Goal: Transaction & Acquisition: Book appointment/travel/reservation

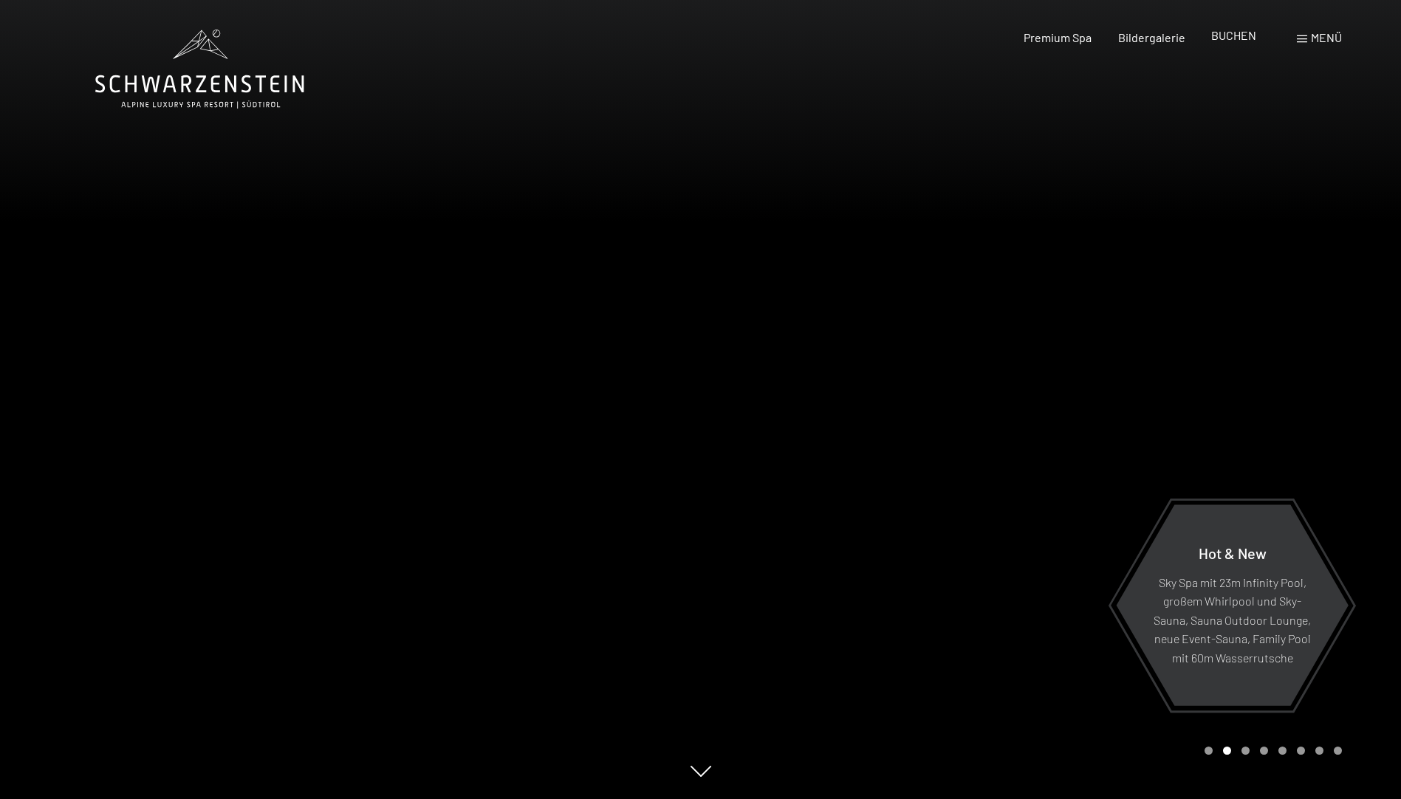
click at [1227, 37] on span "BUCHEN" at bounding box center [1233, 35] width 45 height 14
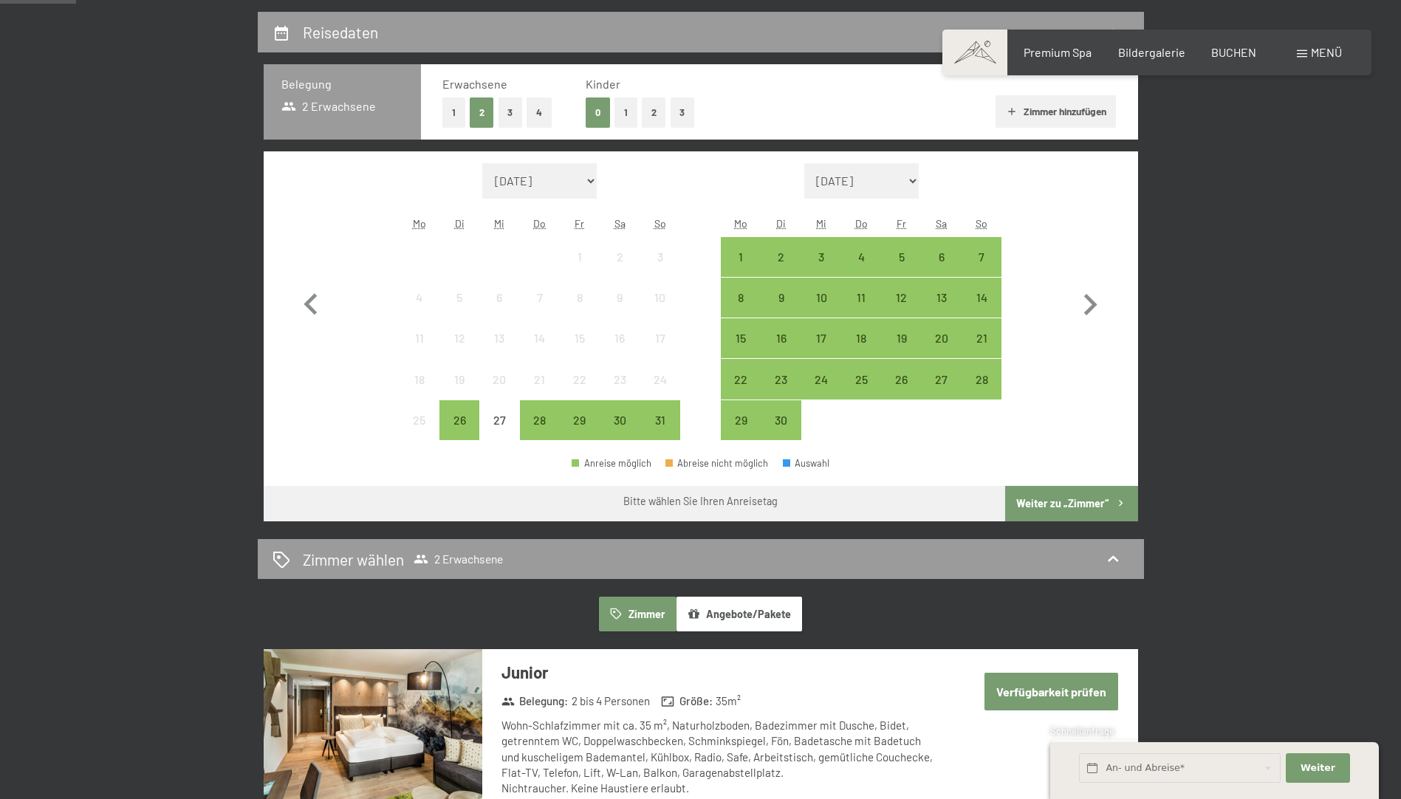
scroll to position [269, 0]
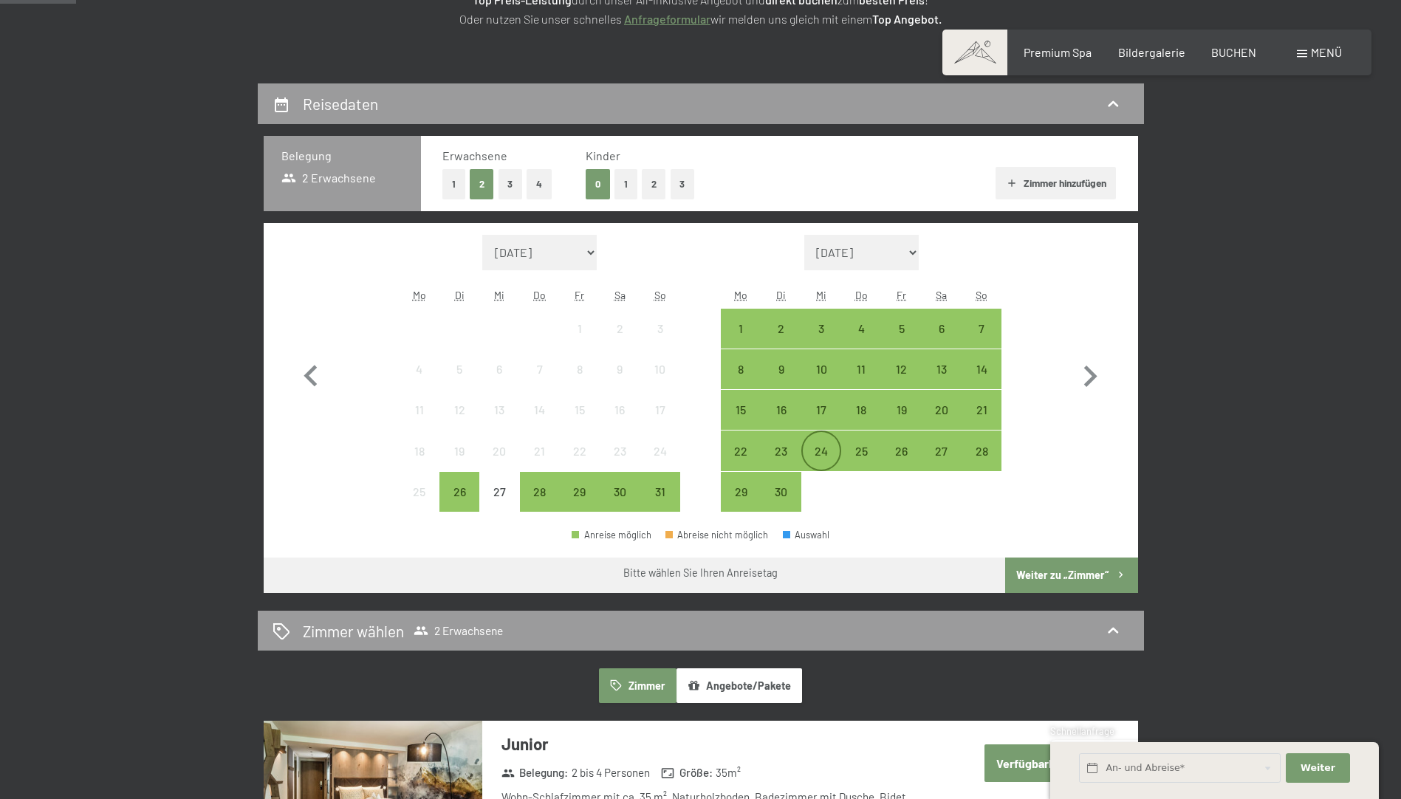
click at [825, 447] on div "24" at bounding box center [821, 463] width 37 height 37
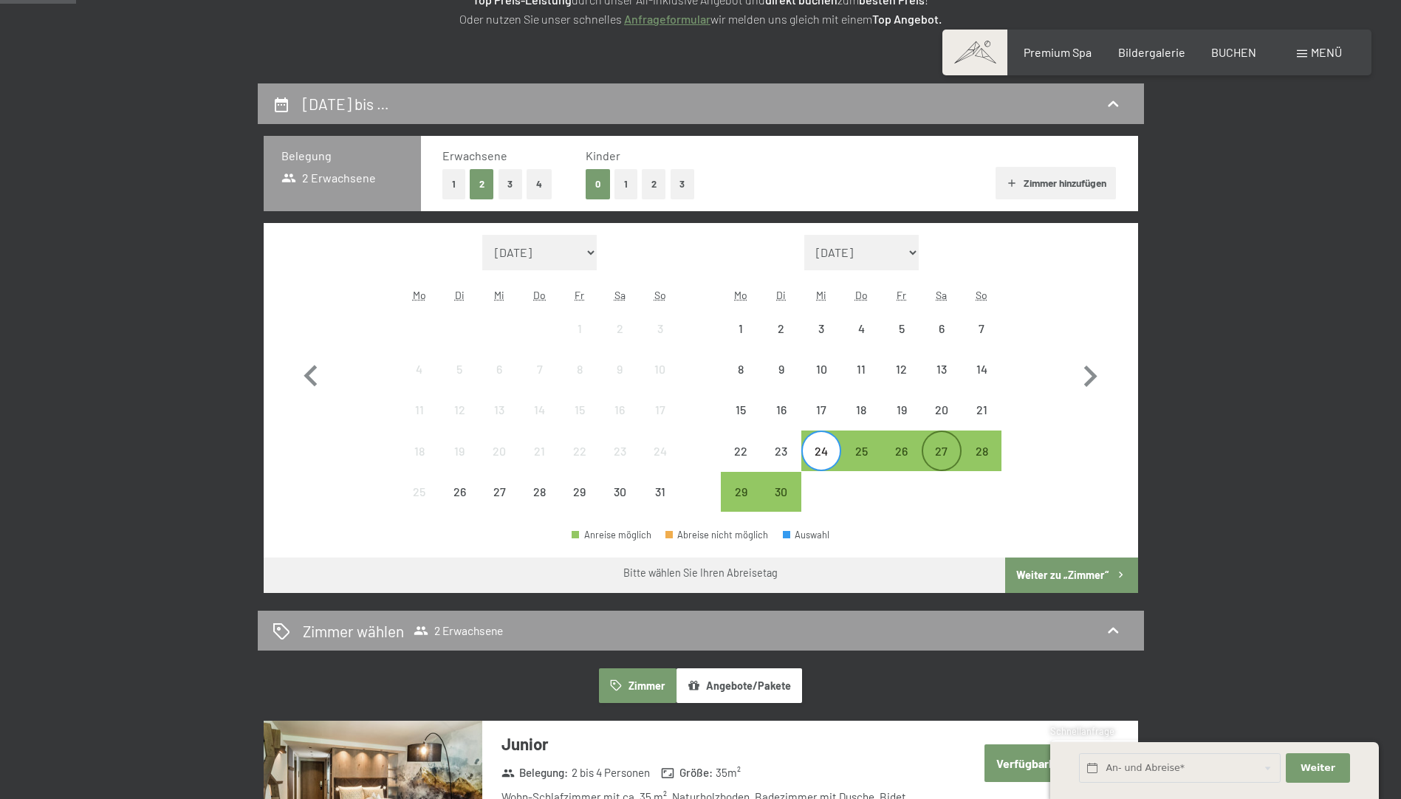
click at [947, 454] on div "27" at bounding box center [941, 463] width 37 height 37
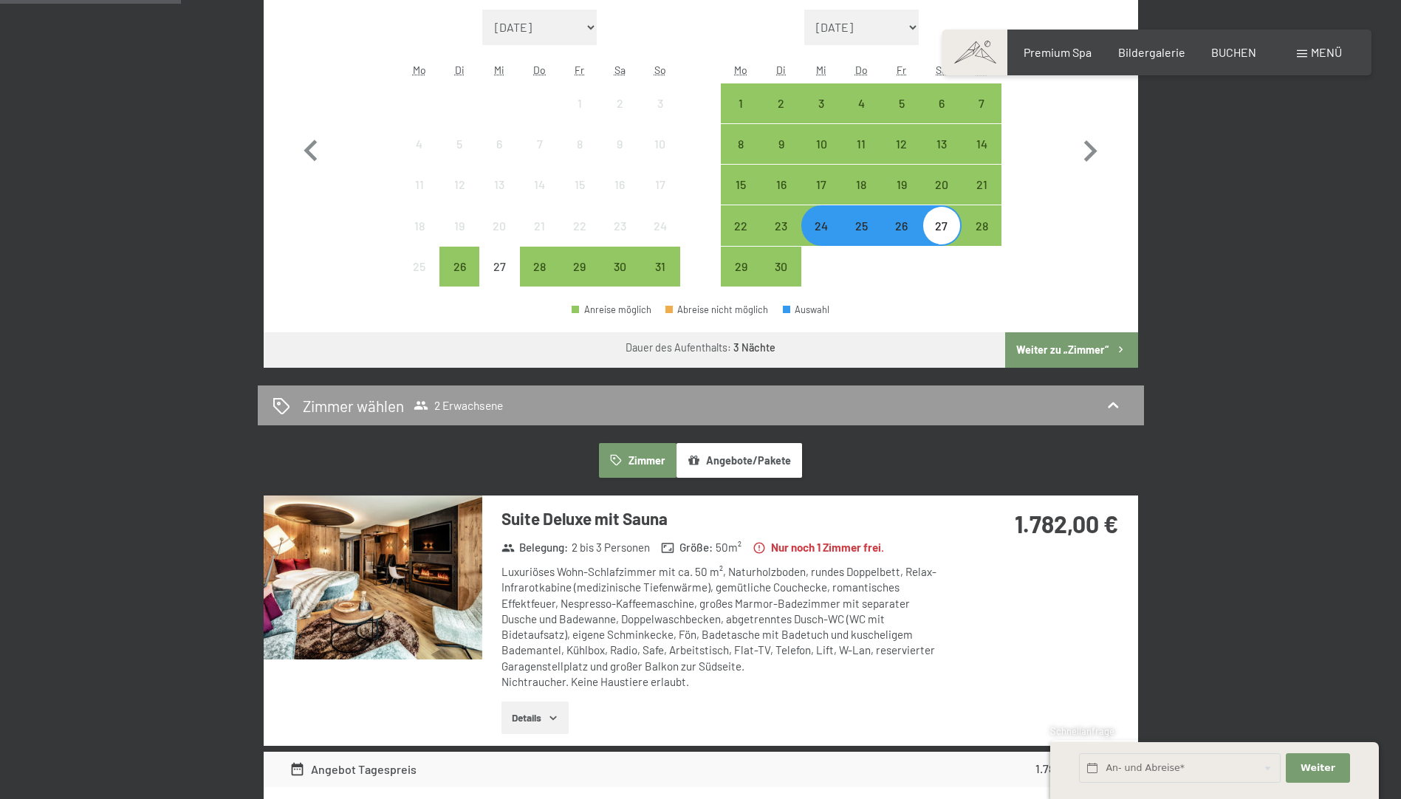
scroll to position [460, 0]
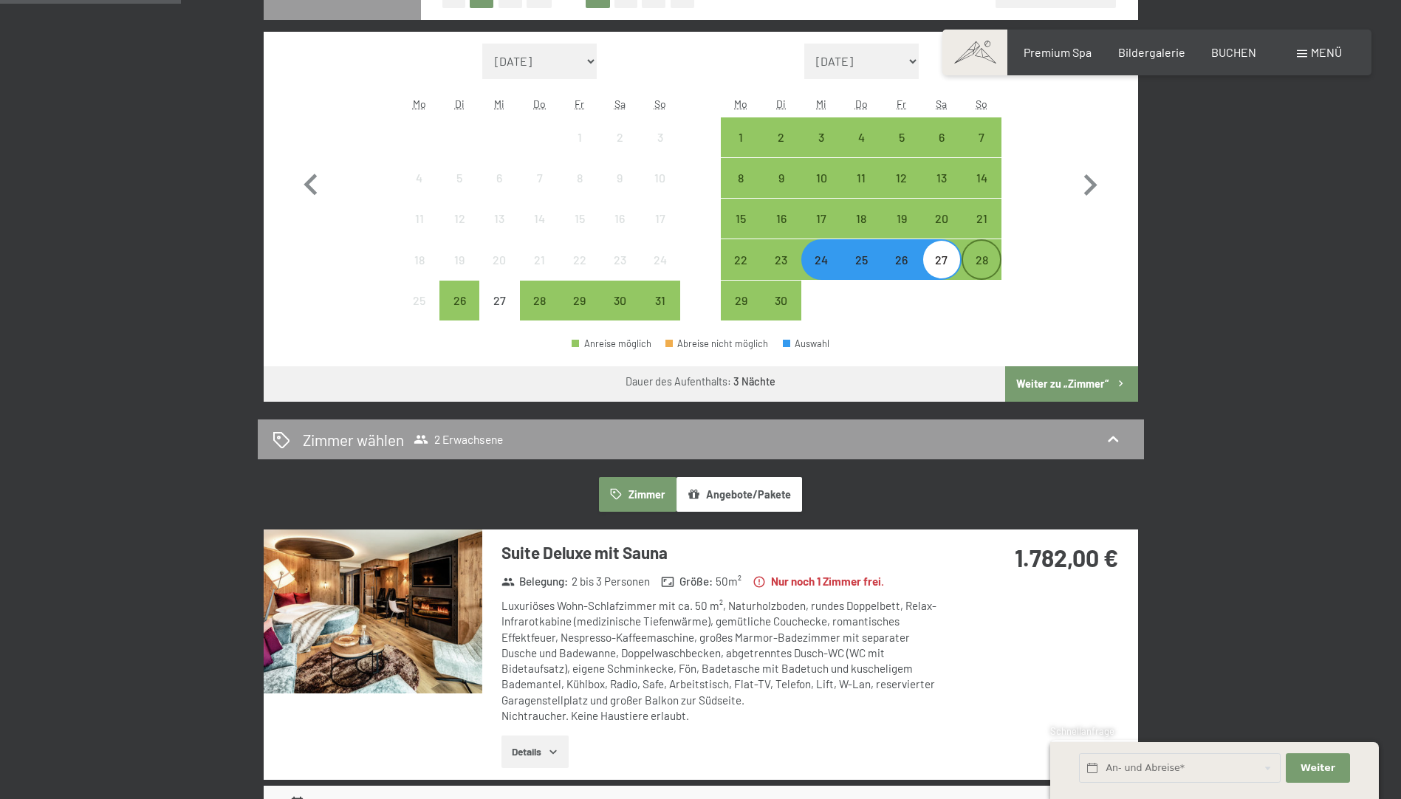
click at [986, 264] on div "28" at bounding box center [981, 272] width 37 height 37
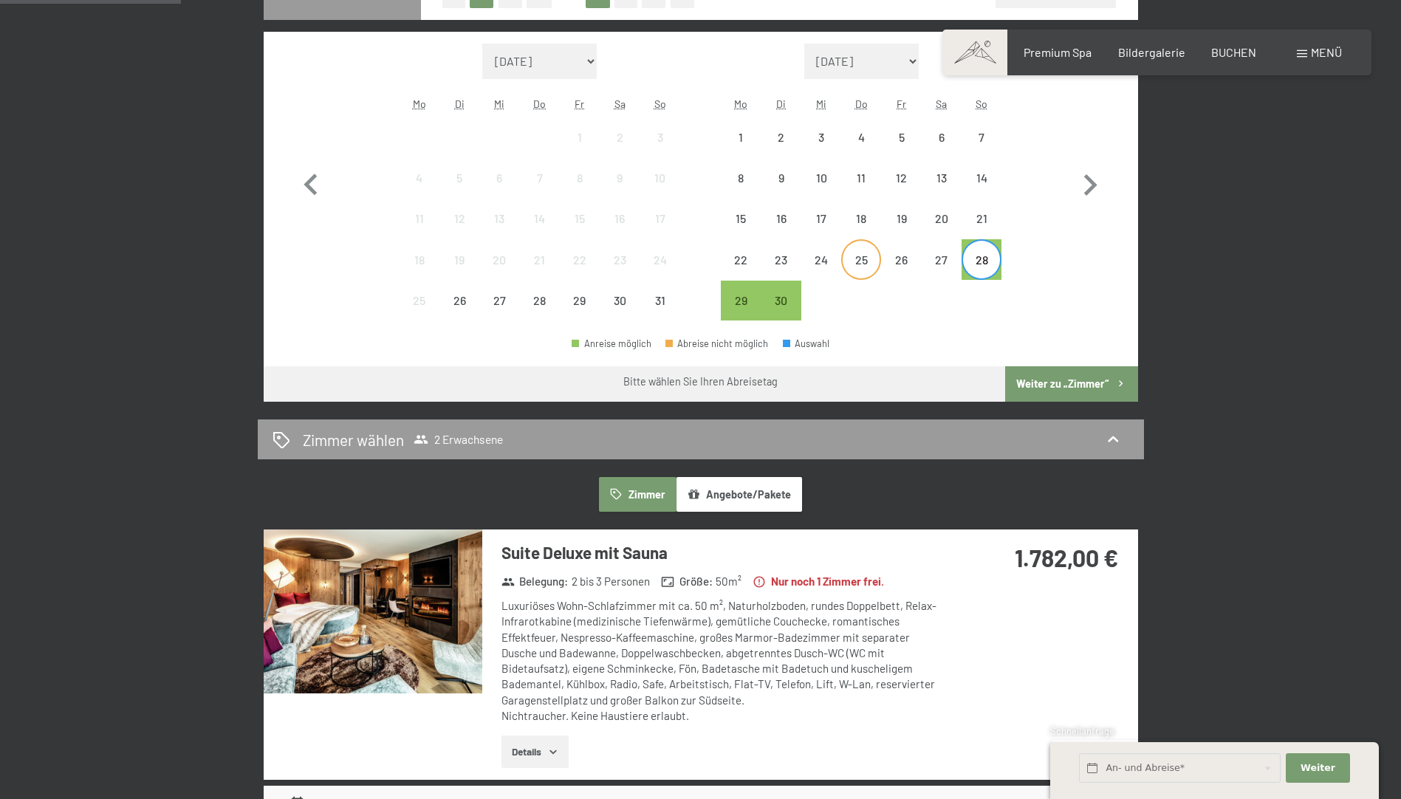
click at [862, 268] on div "25" at bounding box center [860, 272] width 37 height 37
click at [983, 262] on div "28" at bounding box center [981, 272] width 37 height 37
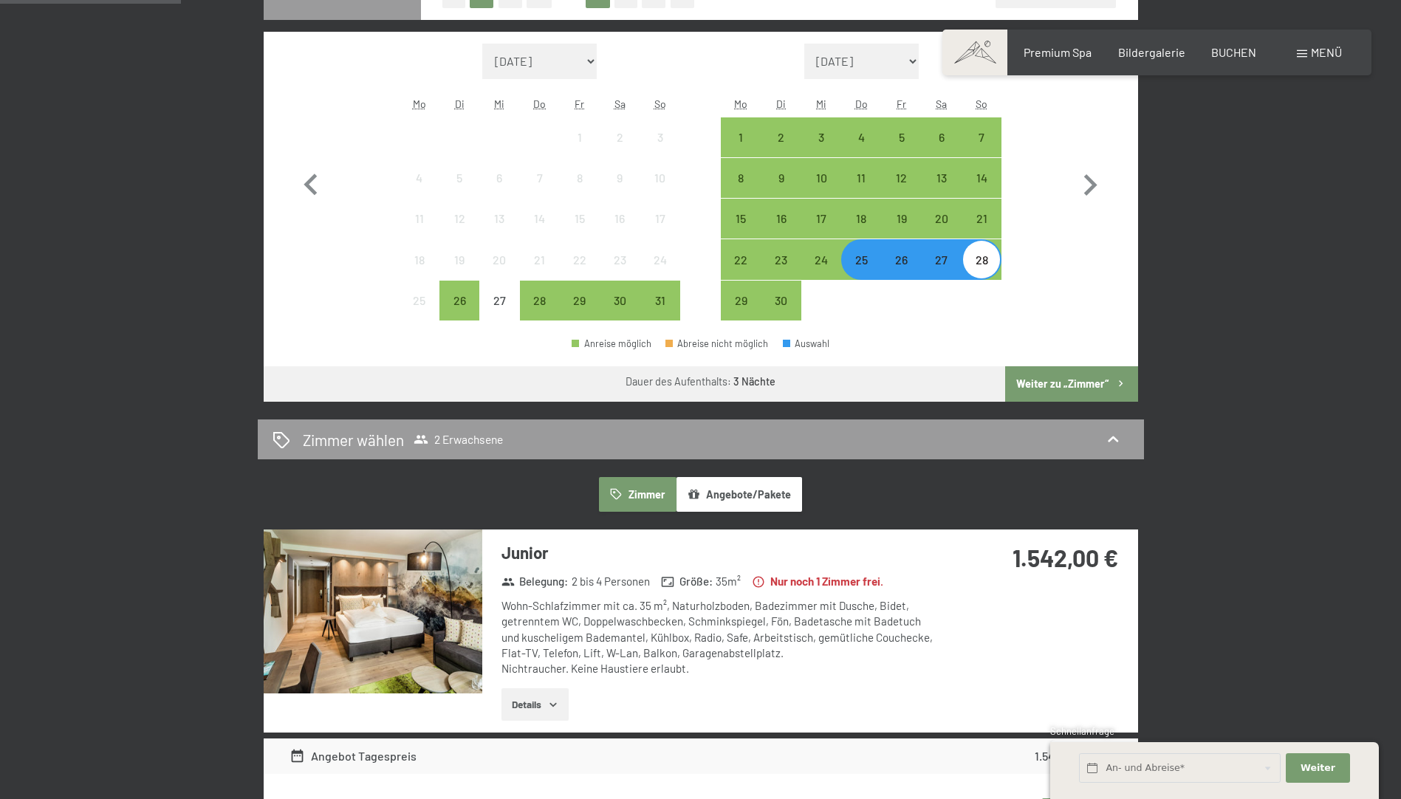
click at [739, 493] on button "Angebote/Pakete" at bounding box center [739, 494] width 126 height 34
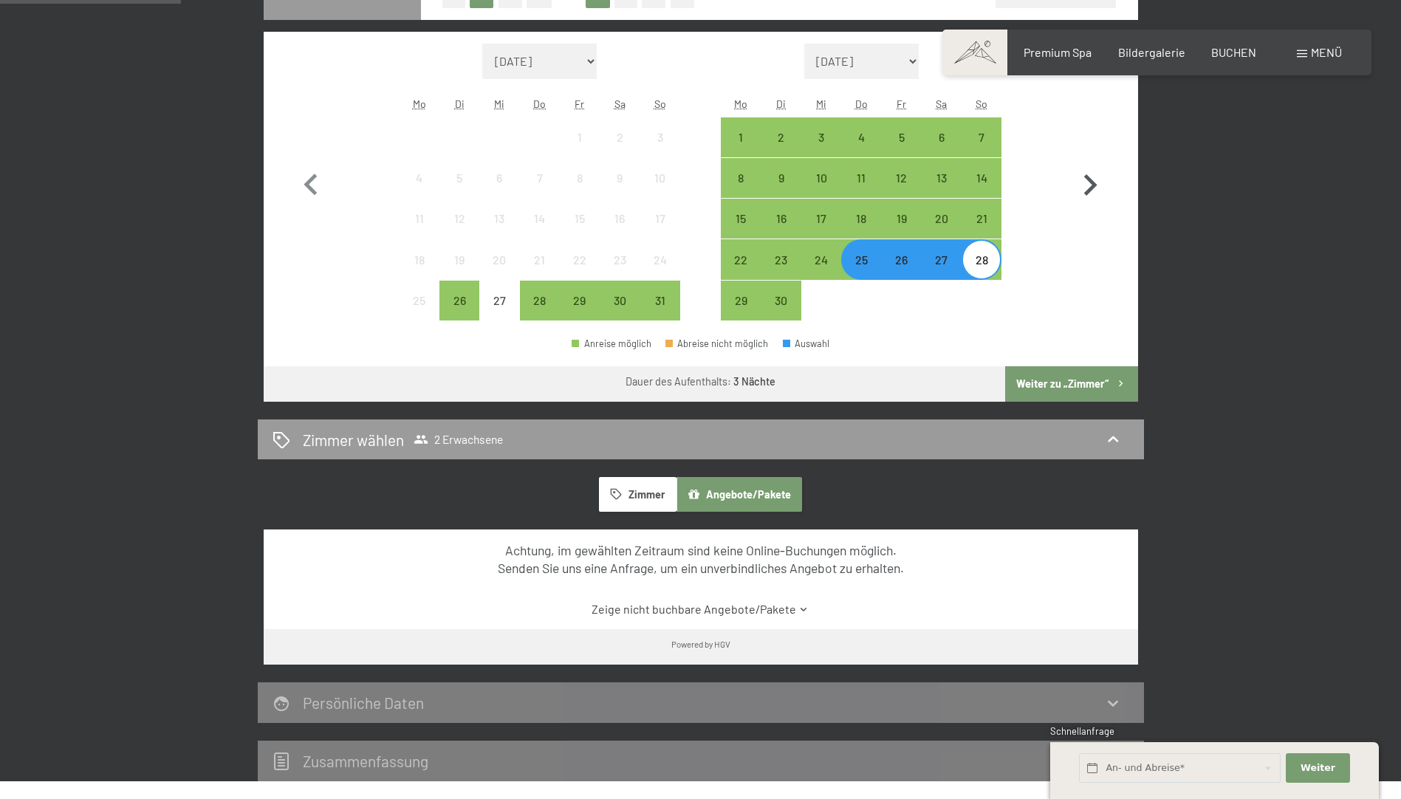
click at [1091, 188] on icon "button" at bounding box center [1090, 184] width 13 height 21
select select "2025-09-01"
select select "2025-10-01"
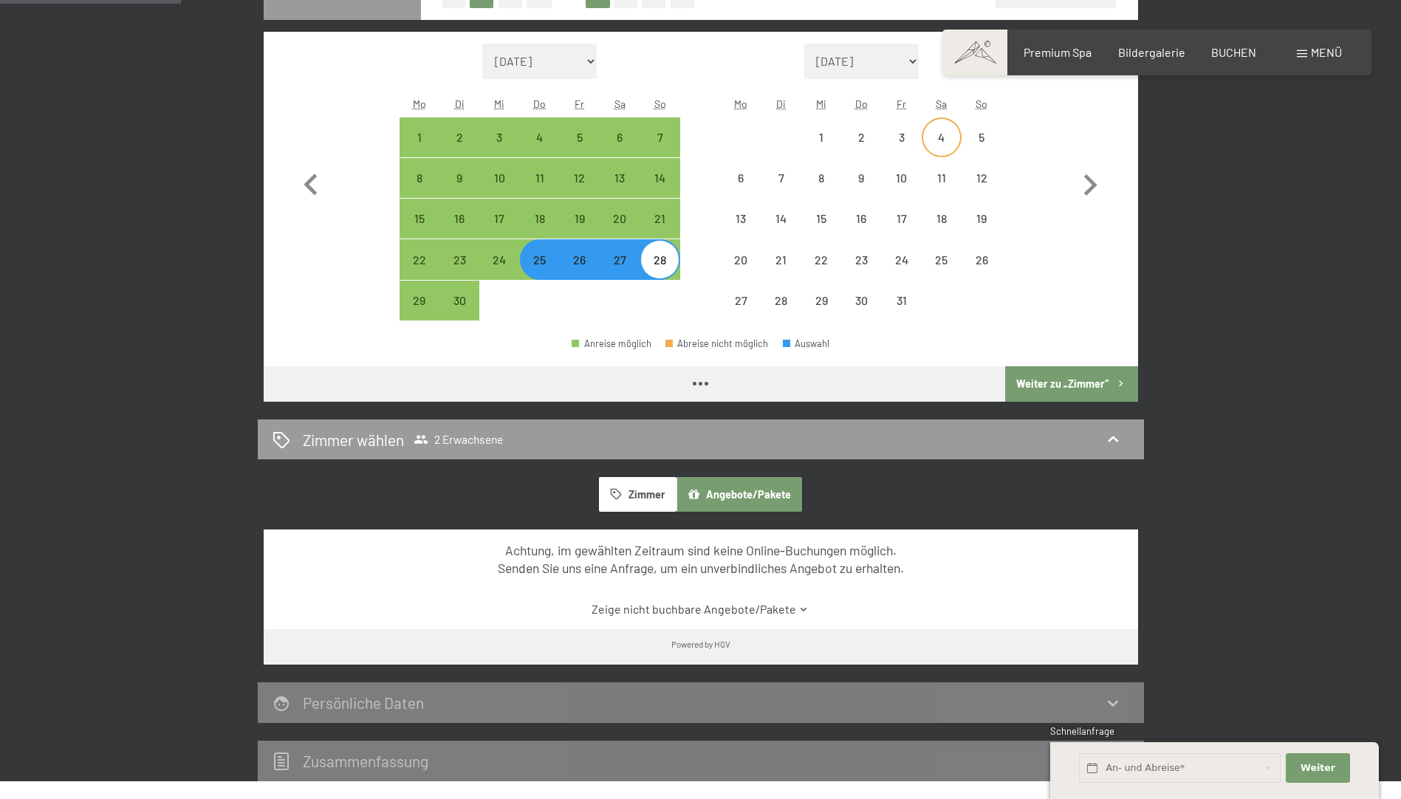
select select "2025-09-01"
select select "2025-10-01"
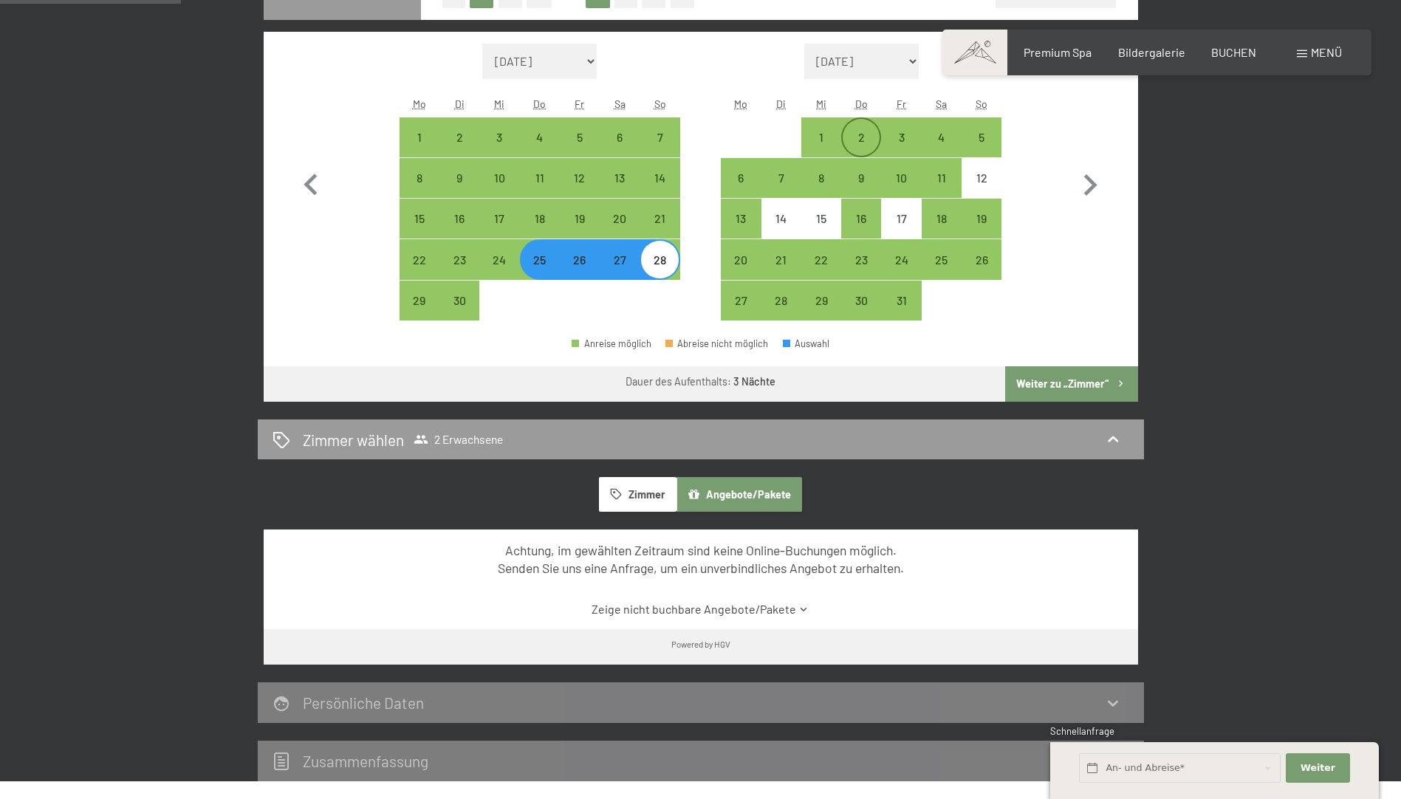
click at [859, 133] on div "2" at bounding box center [860, 149] width 37 height 37
select select "2025-09-01"
select select "2025-10-01"
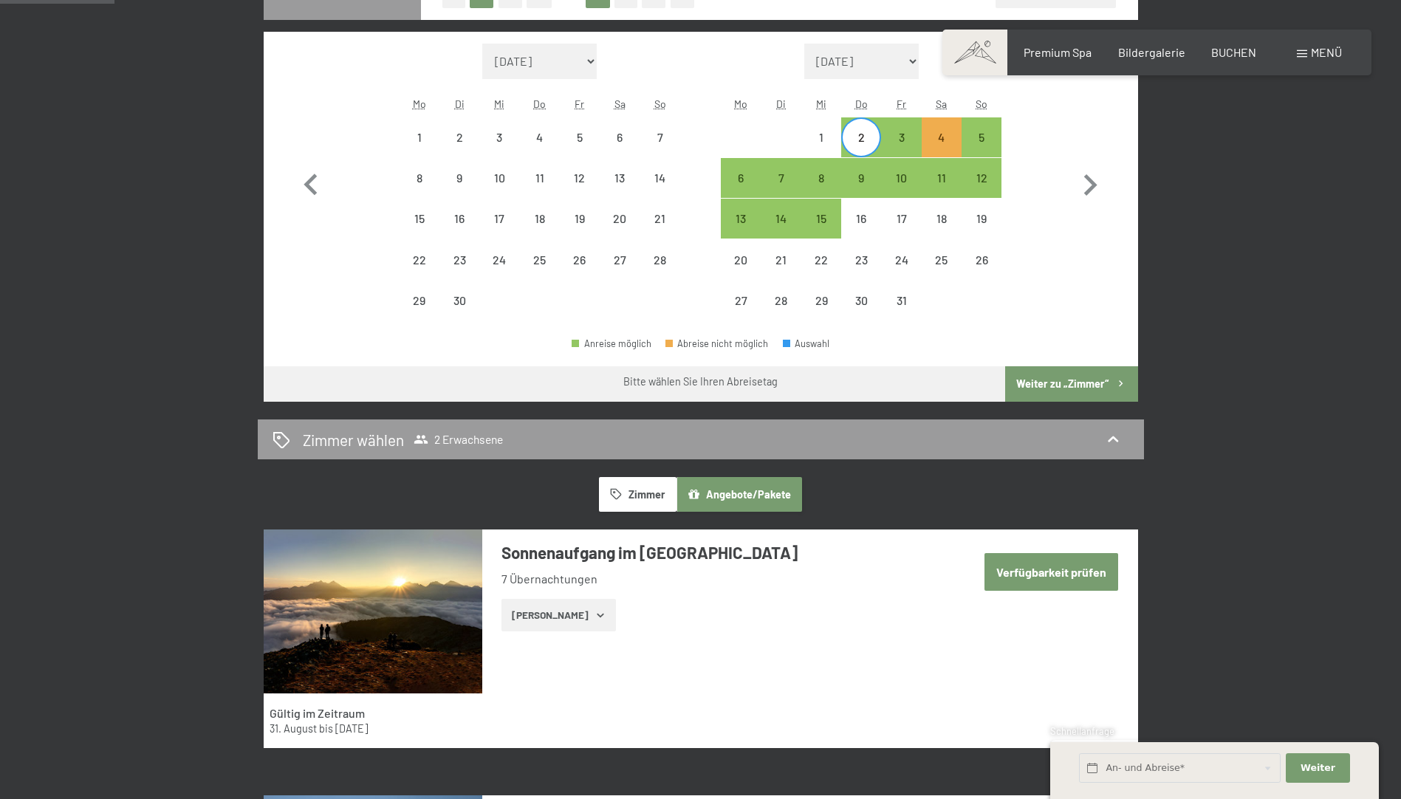
scroll to position [346, 0]
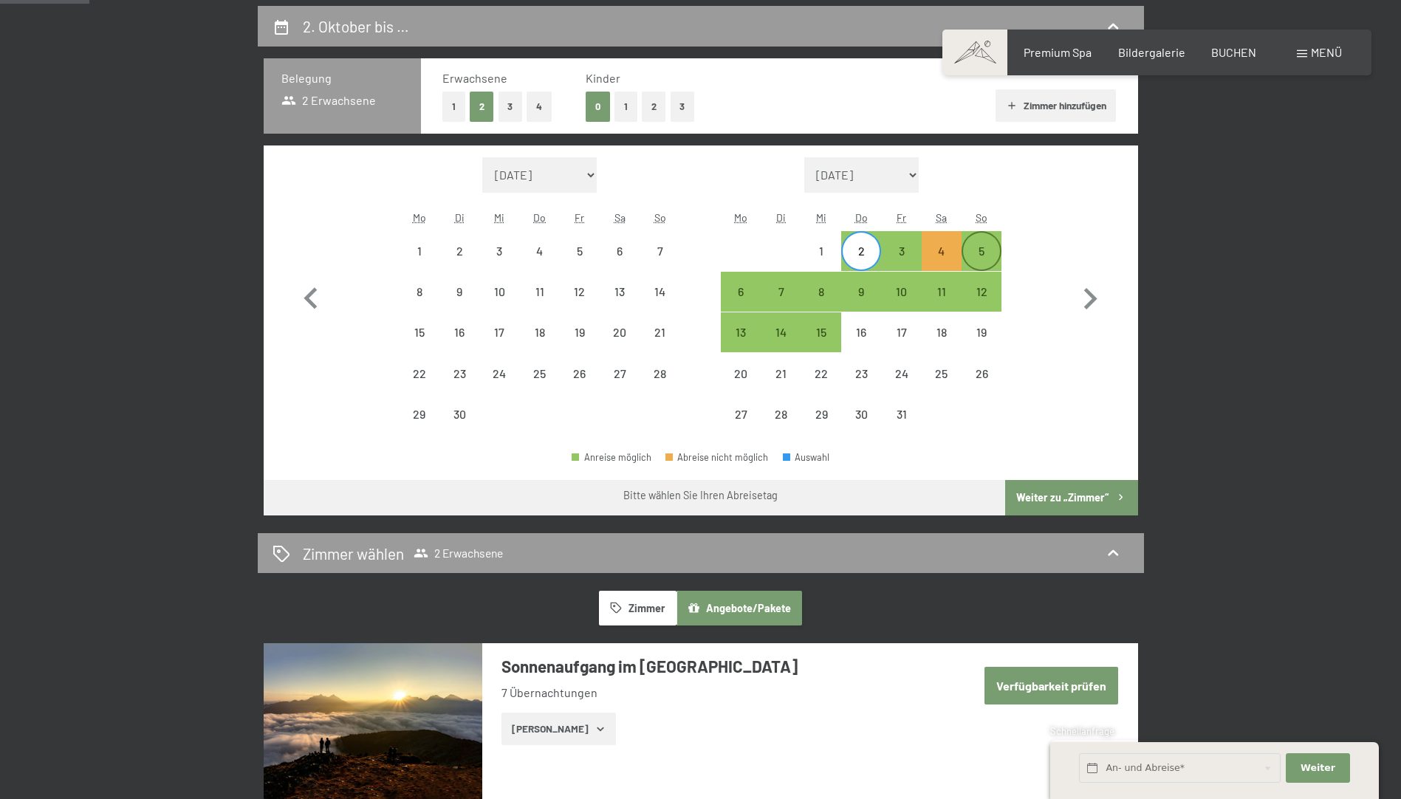
click at [992, 248] on div "5" at bounding box center [981, 263] width 37 height 37
select select "2025-09-01"
select select "2025-10-01"
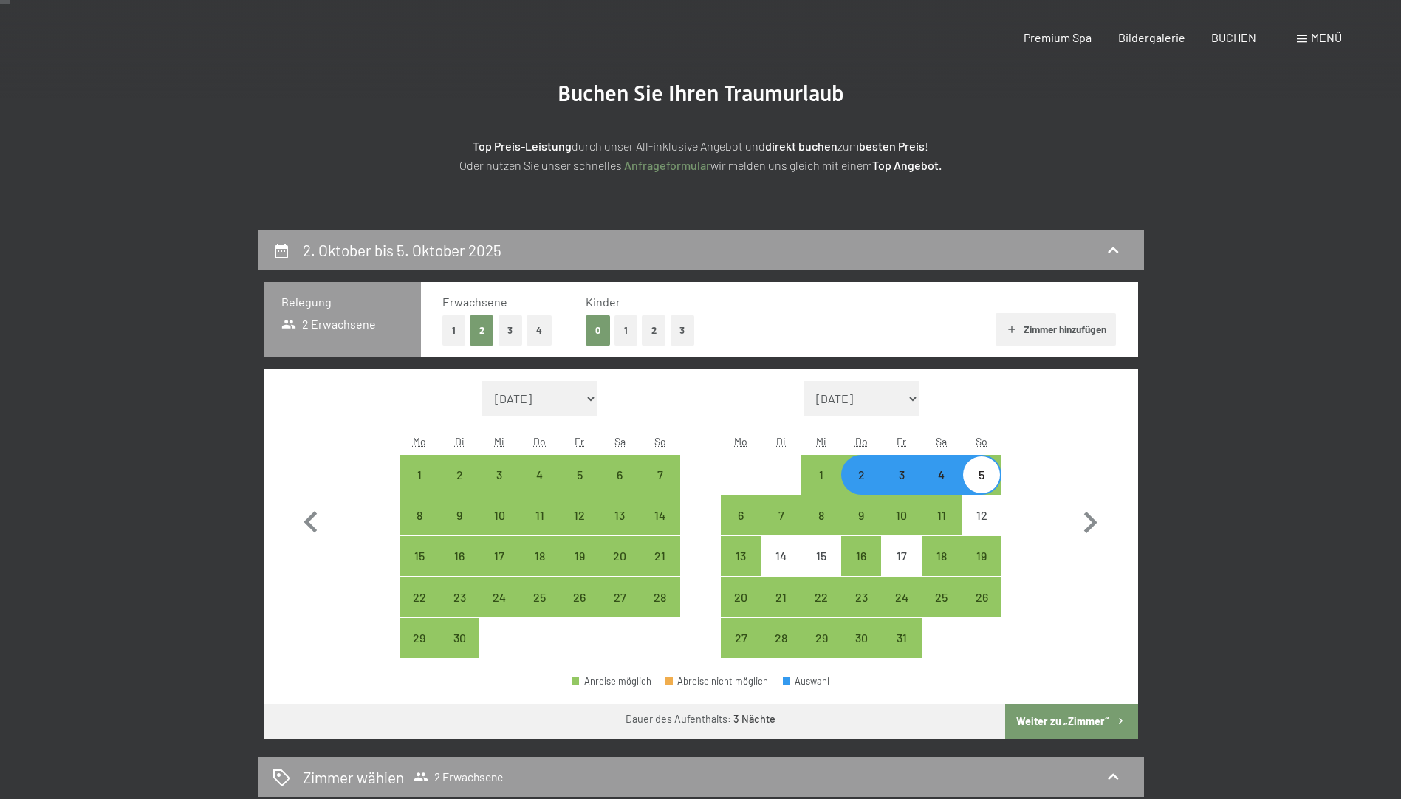
scroll to position [0, 0]
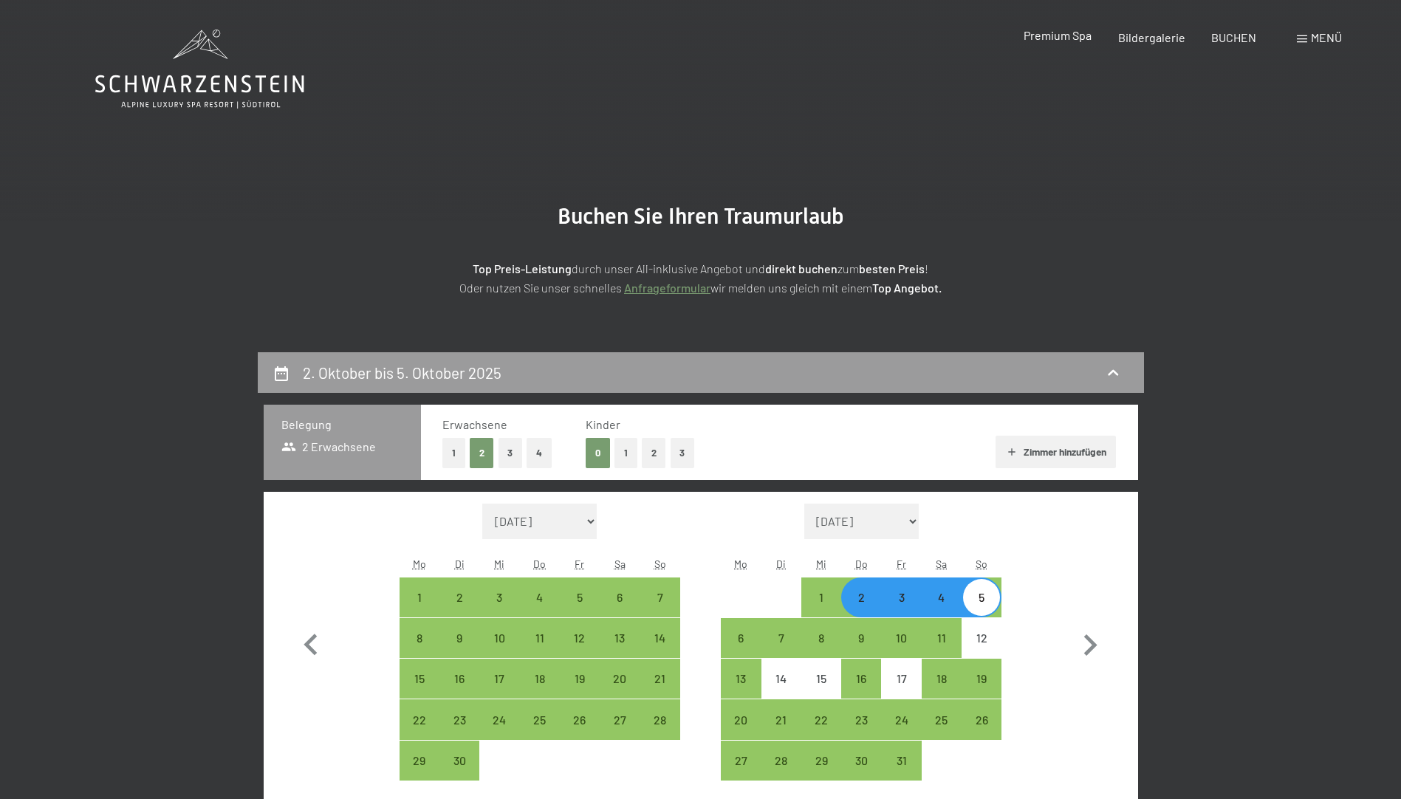
click at [1074, 35] on span "Premium Spa" at bounding box center [1057, 35] width 68 height 14
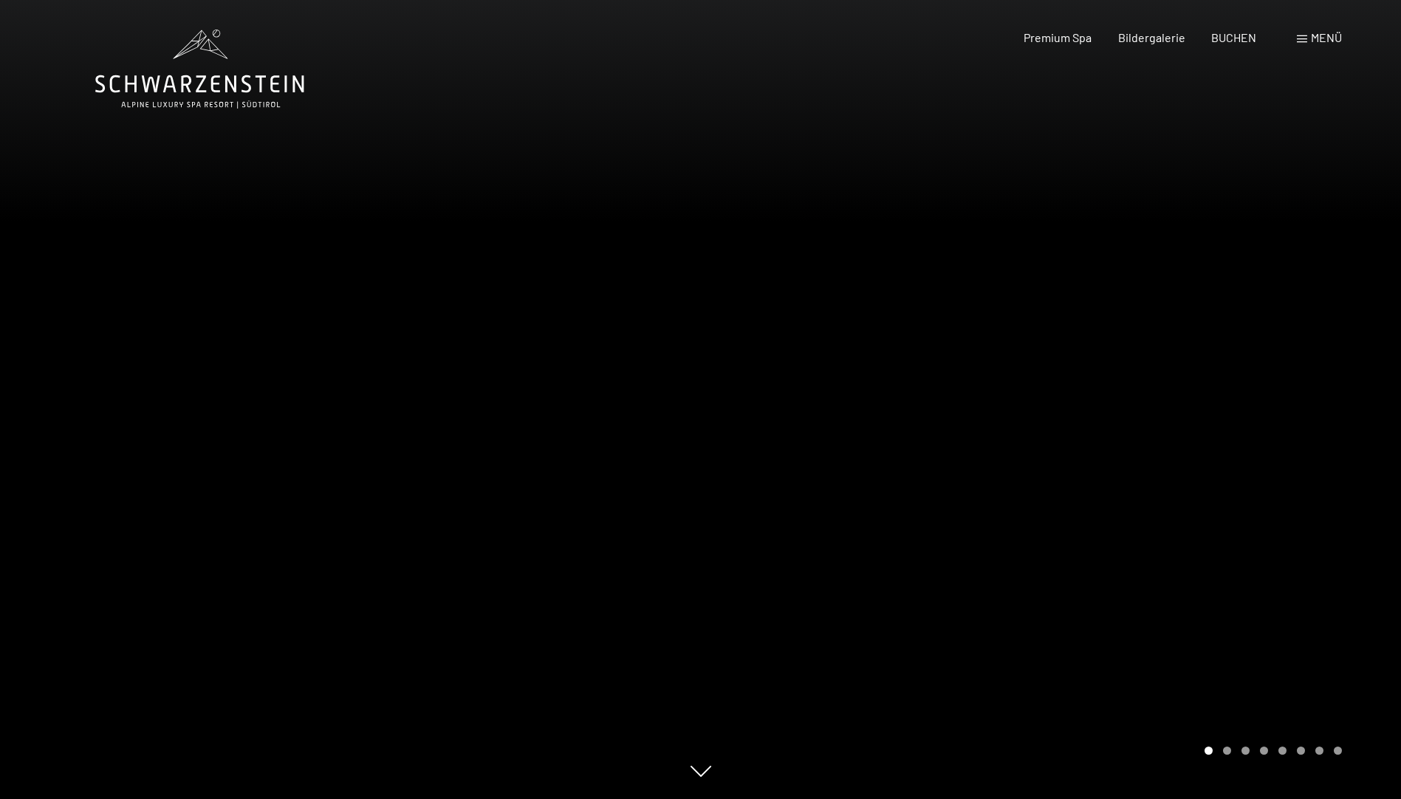
click at [701, 777] on icon at bounding box center [700, 771] width 21 height 11
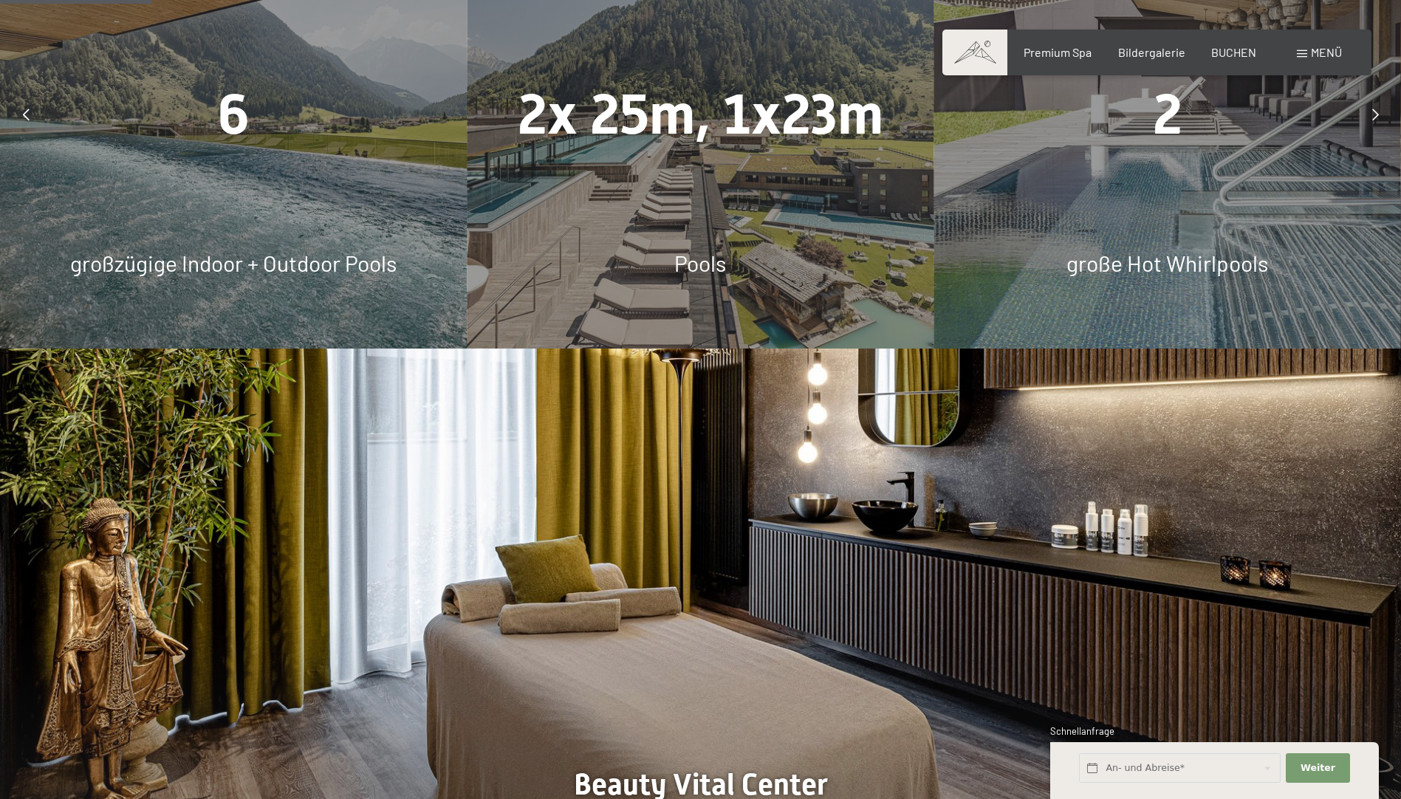
scroll to position [1147, 0]
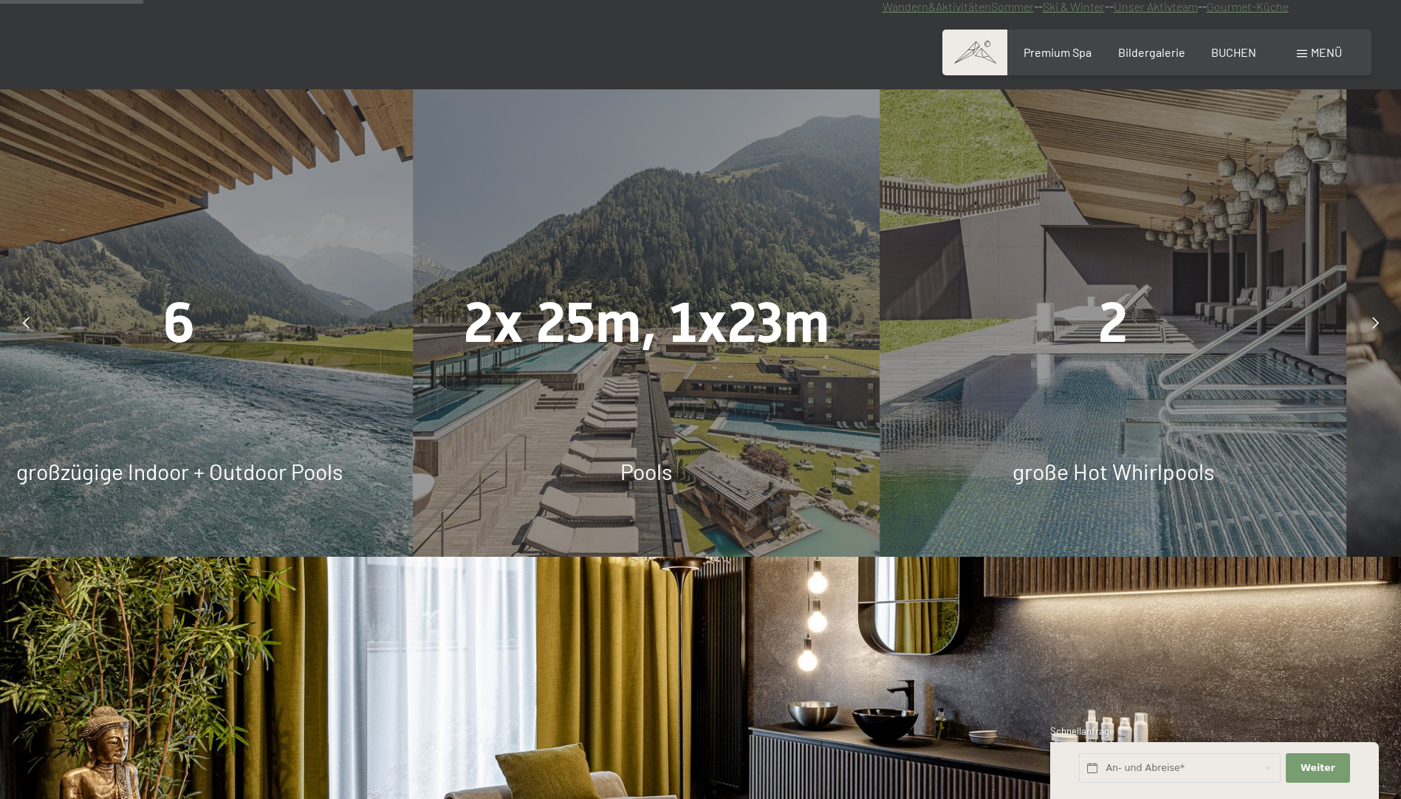
drag, startPoint x: 176, startPoint y: 378, endPoint x: 586, endPoint y: 384, distance: 409.8
click at [623, 384] on div "2x 25m, 1x23m Pools" at bounding box center [646, 322] width 467 height 467
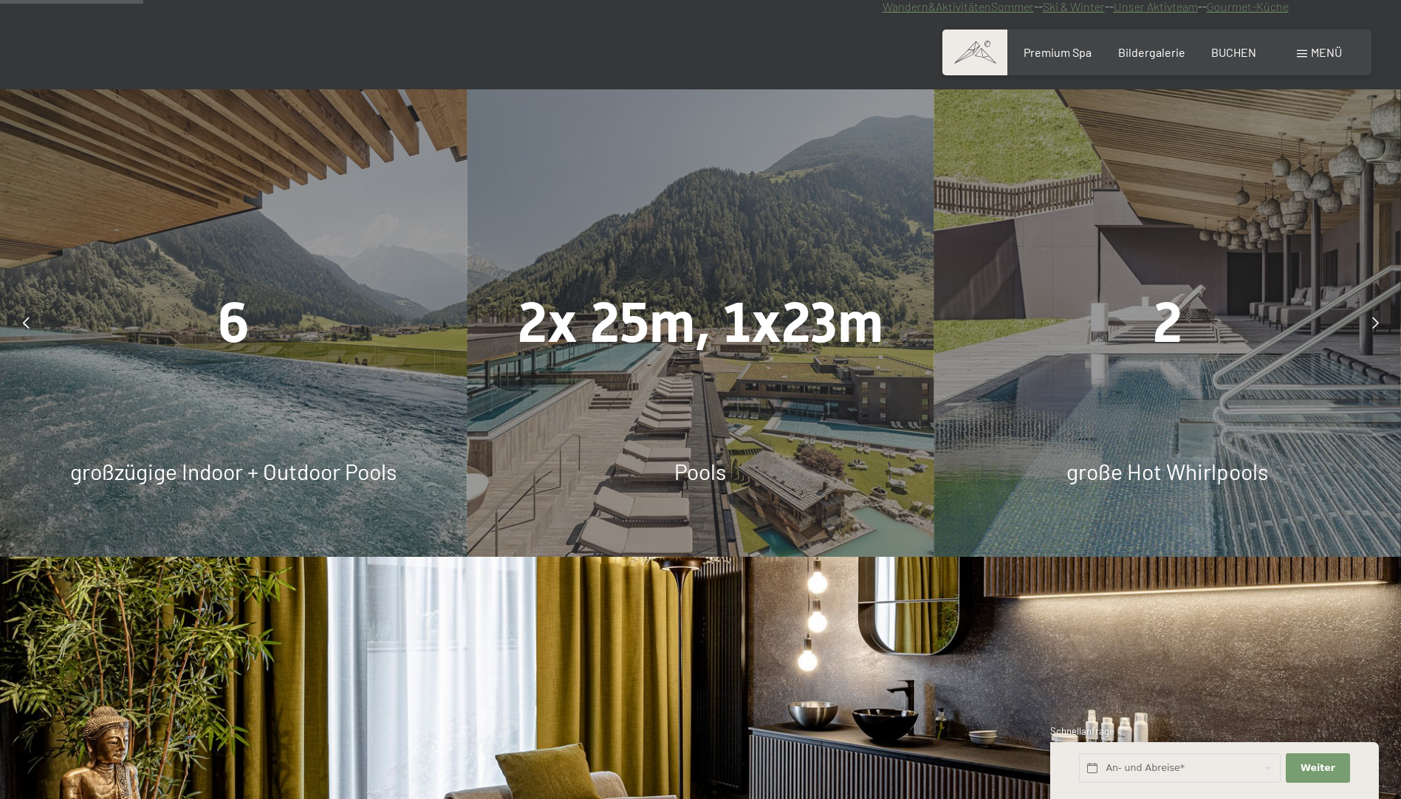
click at [193, 382] on div "6 großzügige Indoor + Outdoor Pools" at bounding box center [233, 322] width 467 height 467
click at [235, 317] on span "6" at bounding box center [234, 322] width 32 height 65
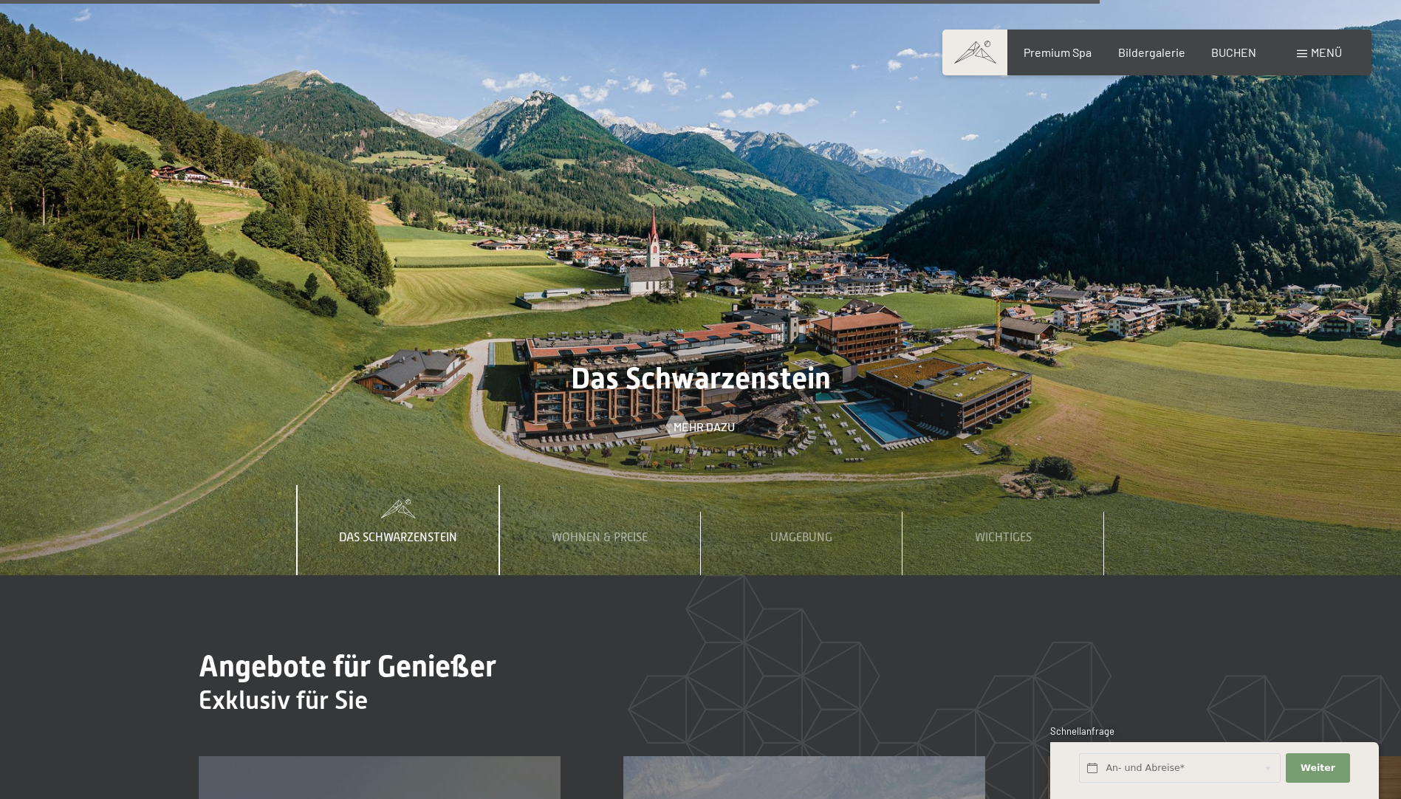
scroll to position [5280, 0]
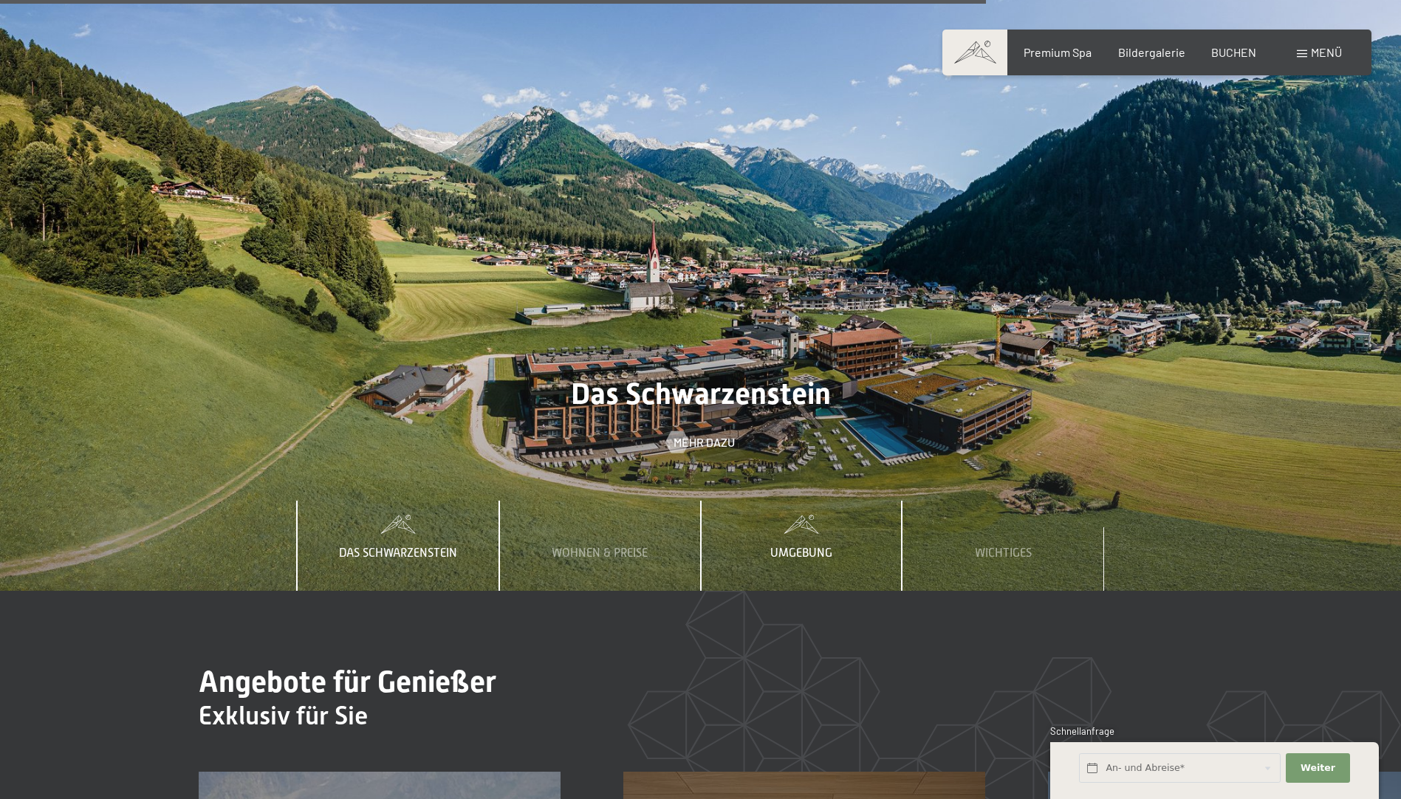
click at [795, 546] on span "Umgebung" at bounding box center [801, 552] width 62 height 13
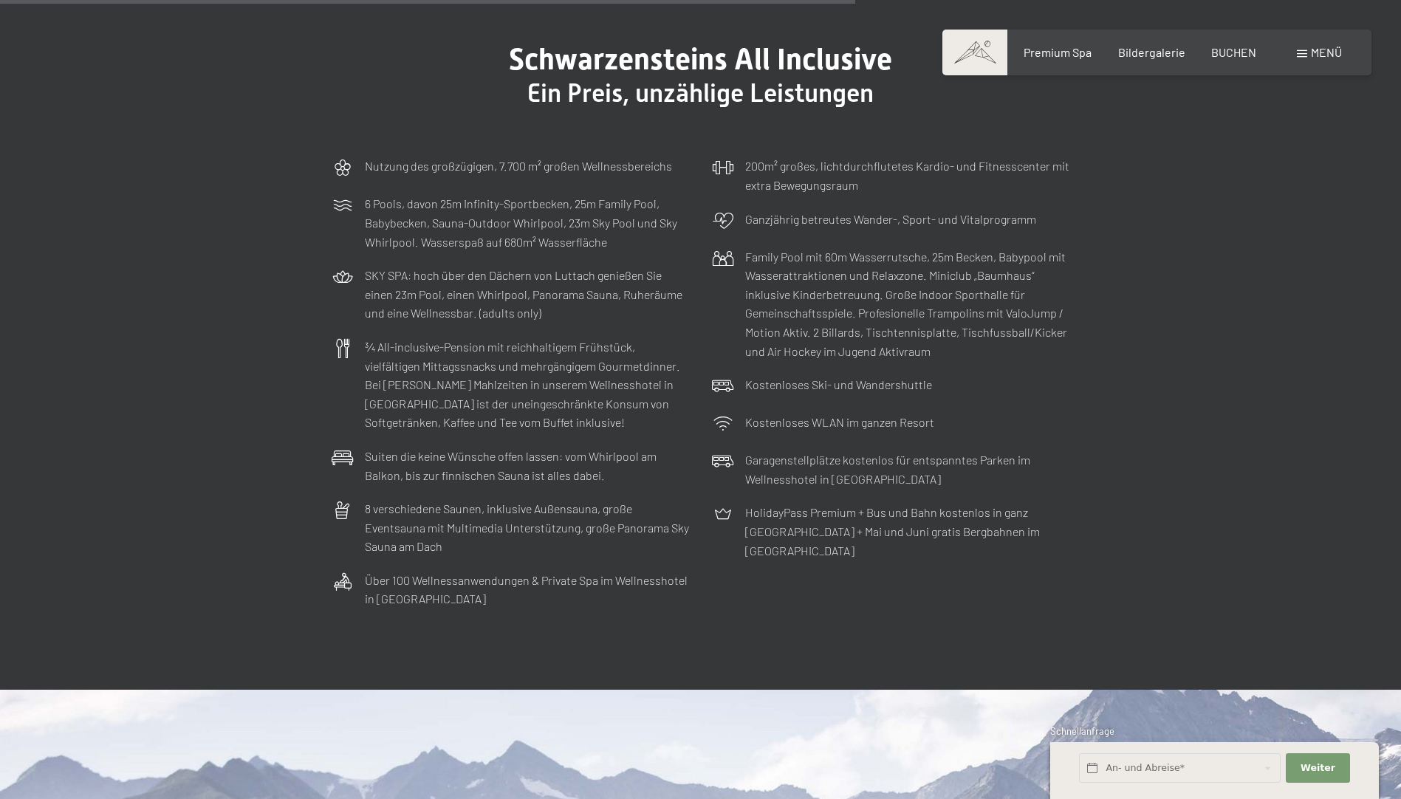
scroll to position [4348, 0]
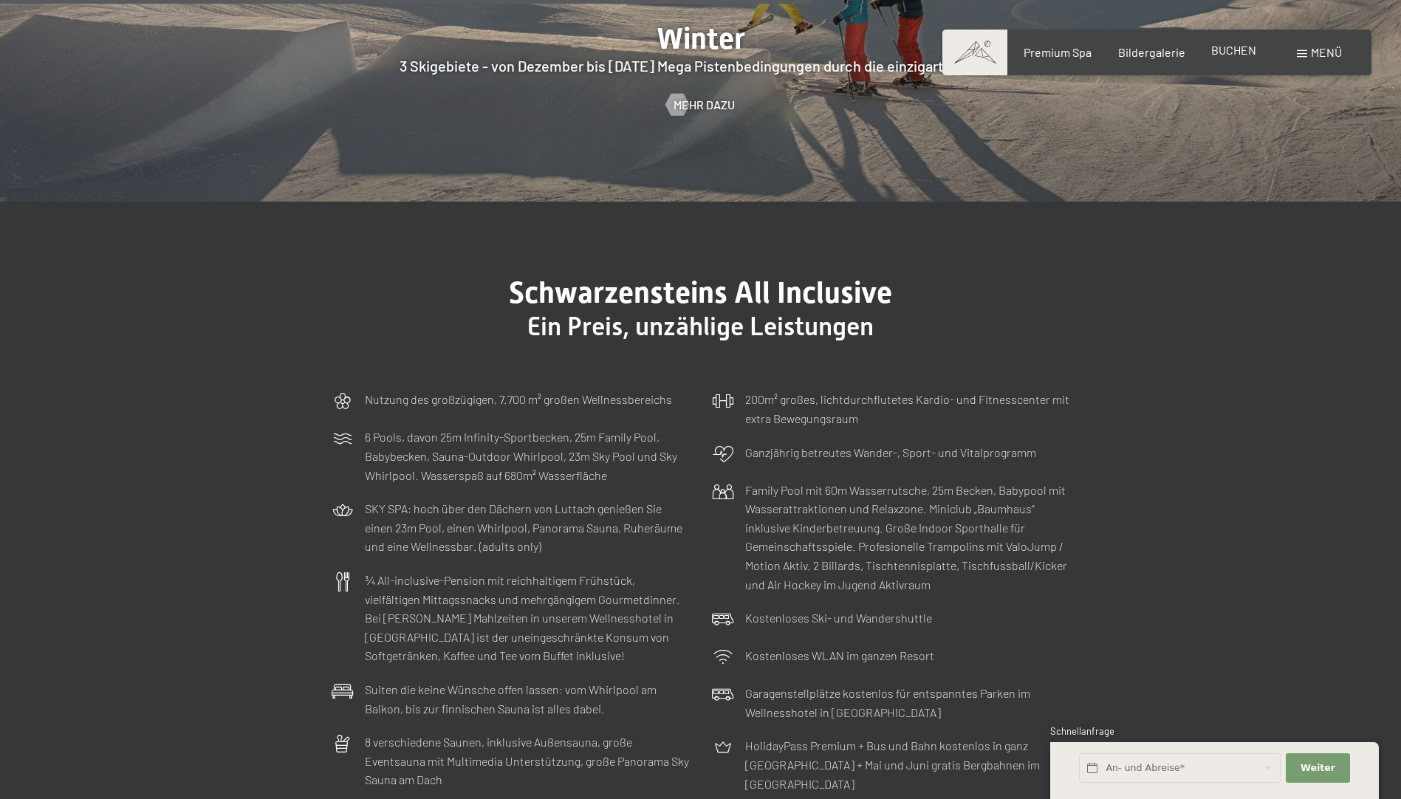
click at [1226, 54] on span "BUCHEN" at bounding box center [1233, 50] width 45 height 14
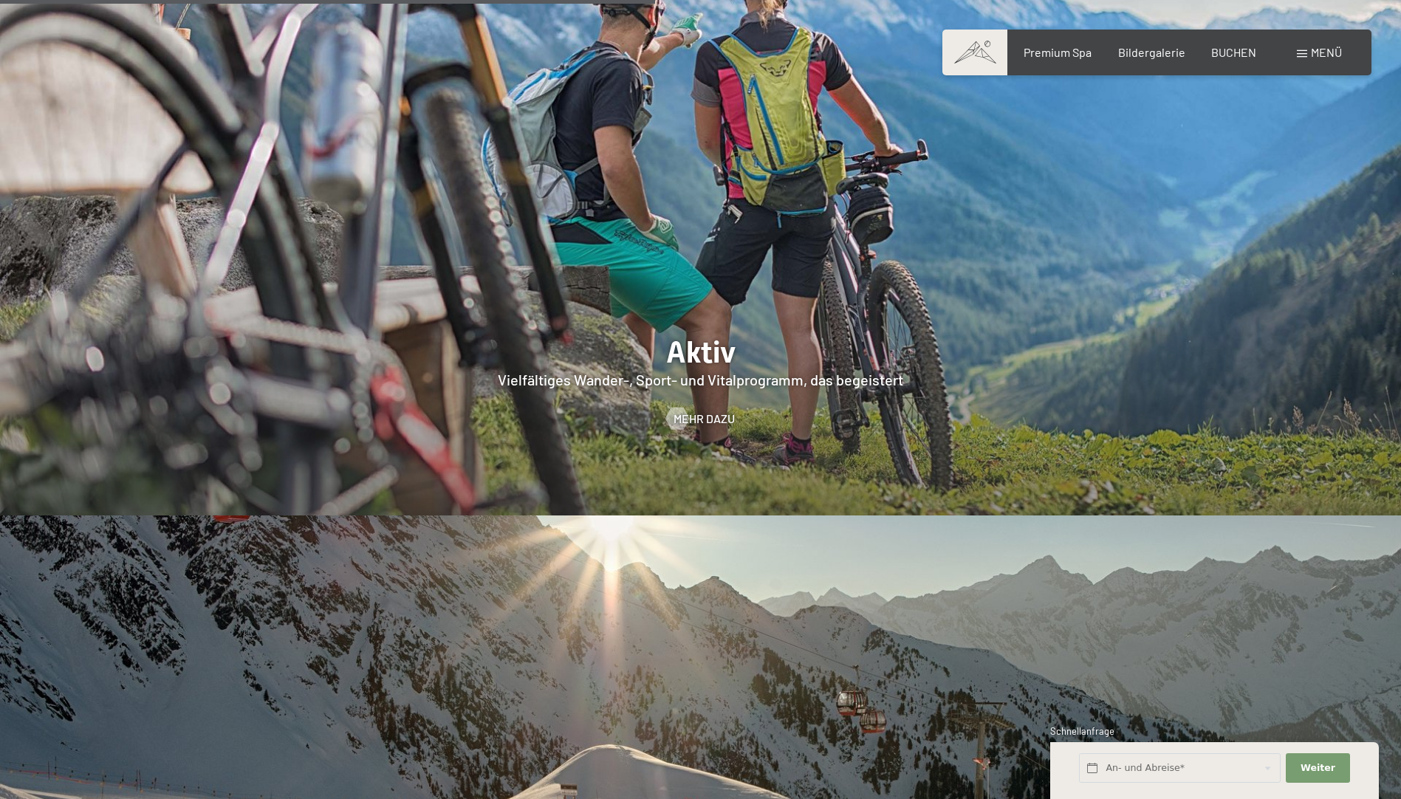
scroll to position [3507, 0]
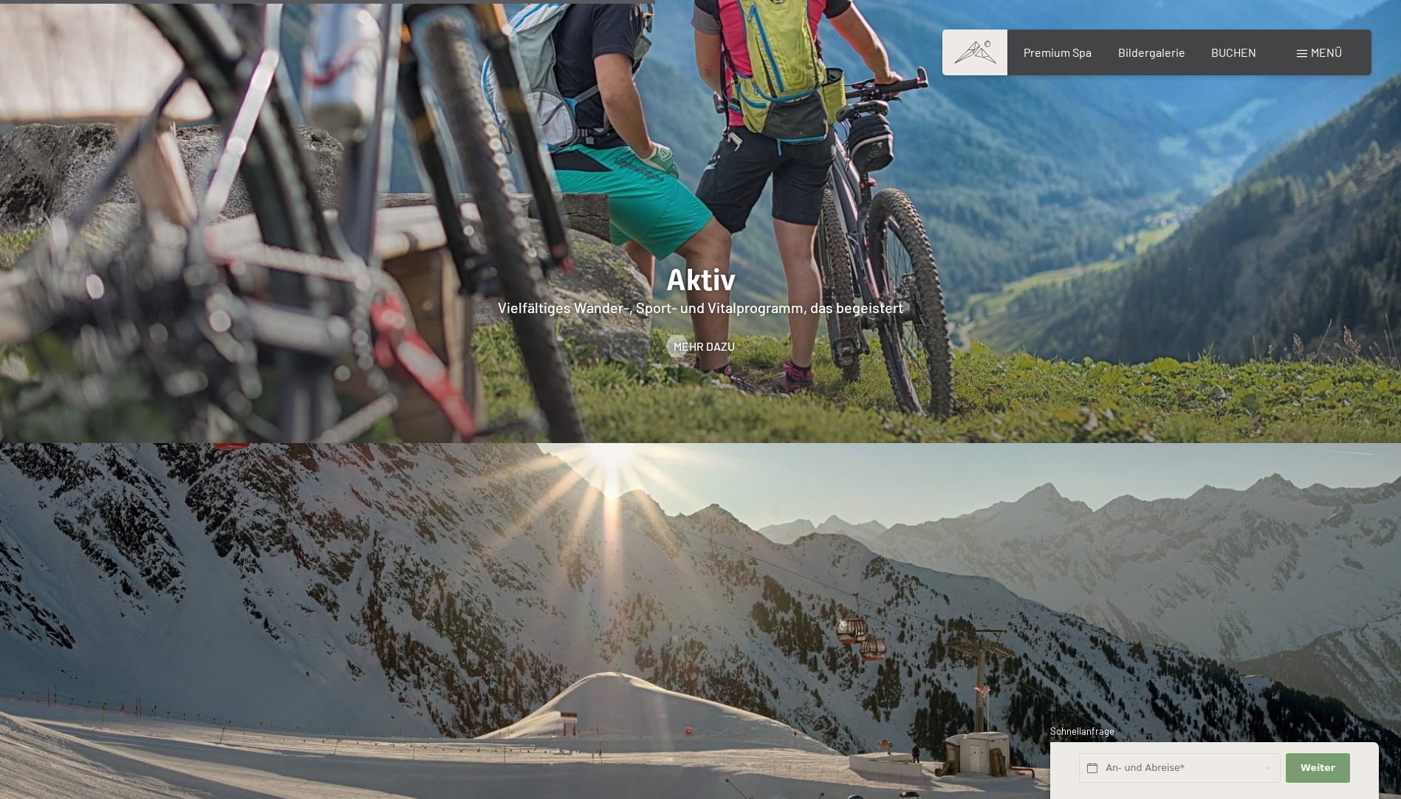
click at [697, 281] on div at bounding box center [700, 143] width 1401 height 600
click at [699, 338] on span "Mehr dazu" at bounding box center [718, 346] width 61 height 16
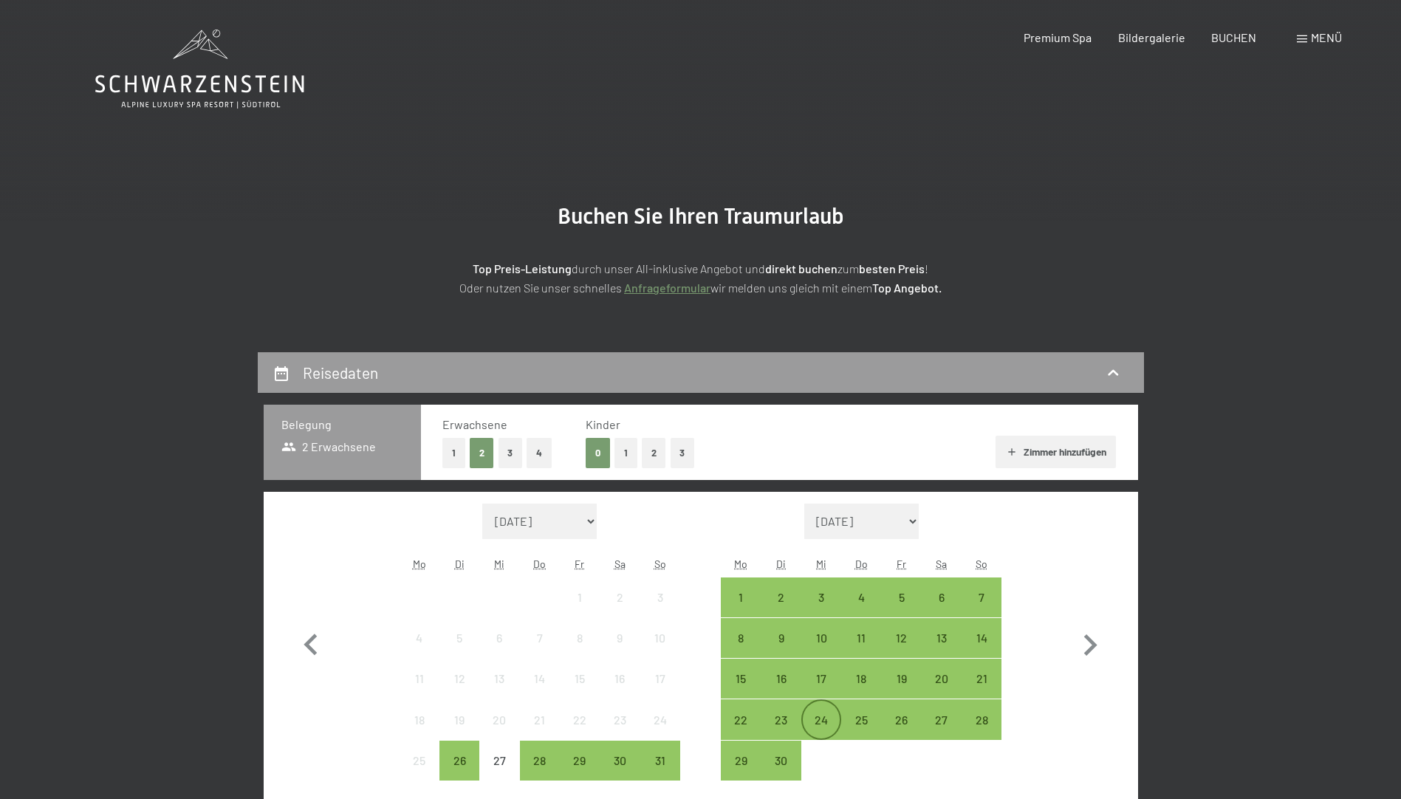
click at [820, 715] on div "24" at bounding box center [821, 732] width 37 height 37
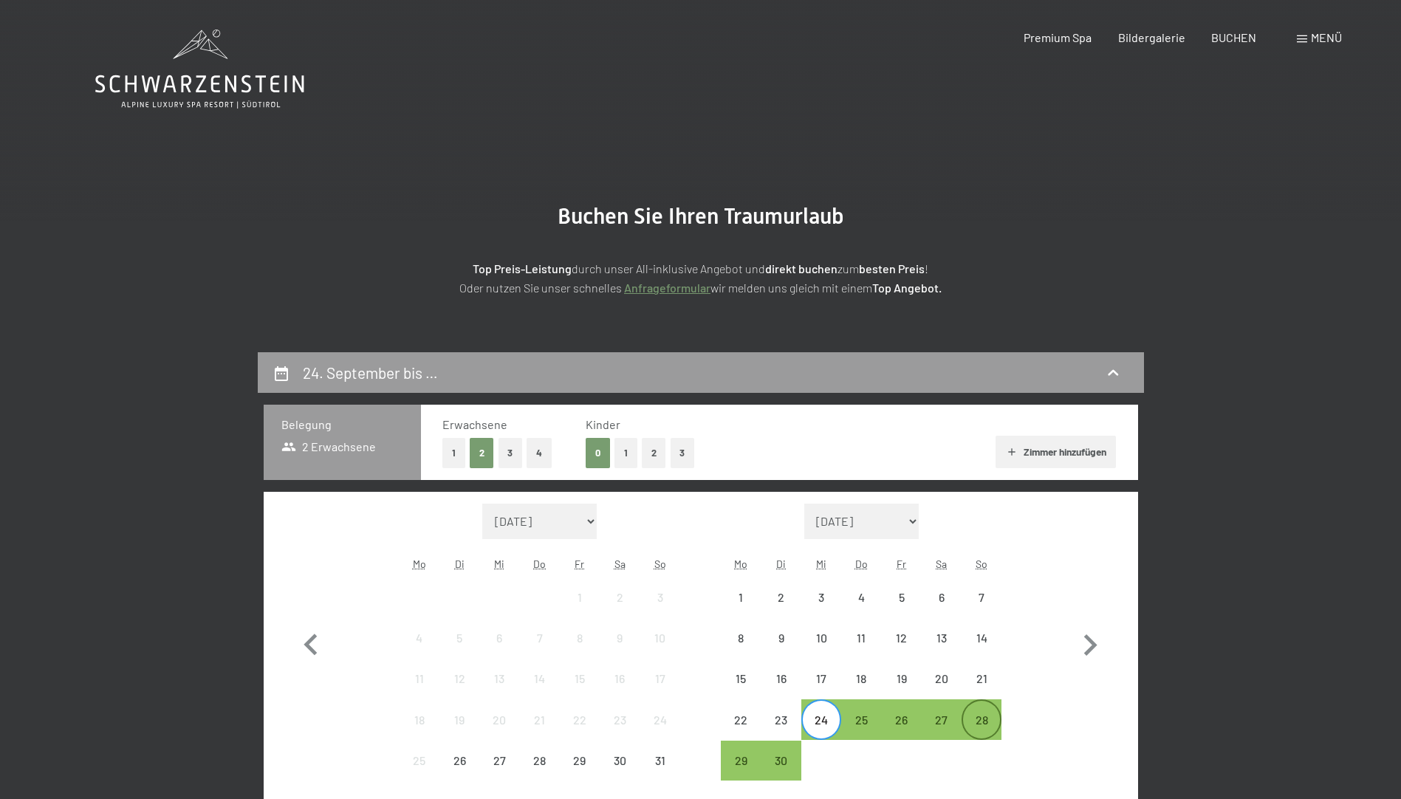
click at [985, 718] on div "28" at bounding box center [981, 732] width 37 height 37
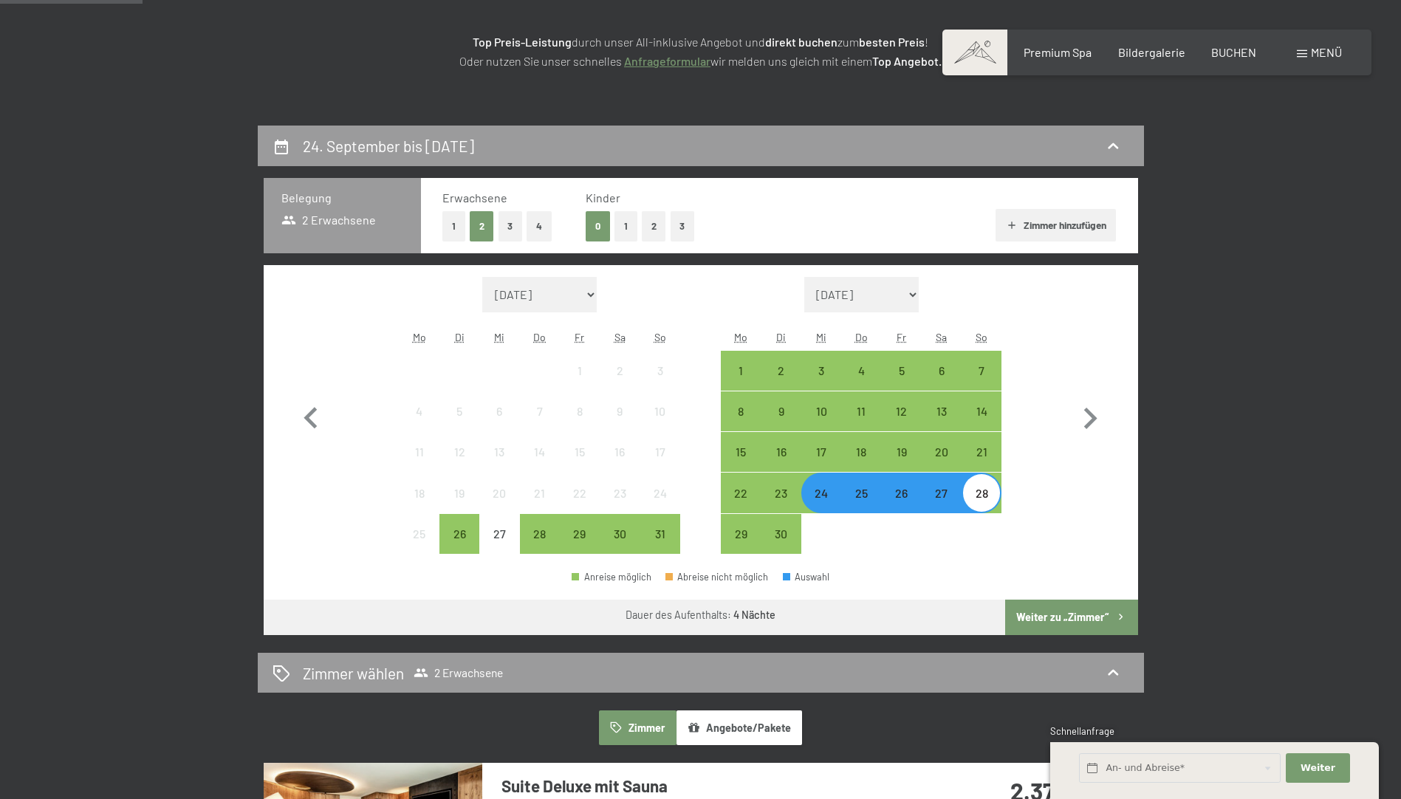
scroll to position [429, 0]
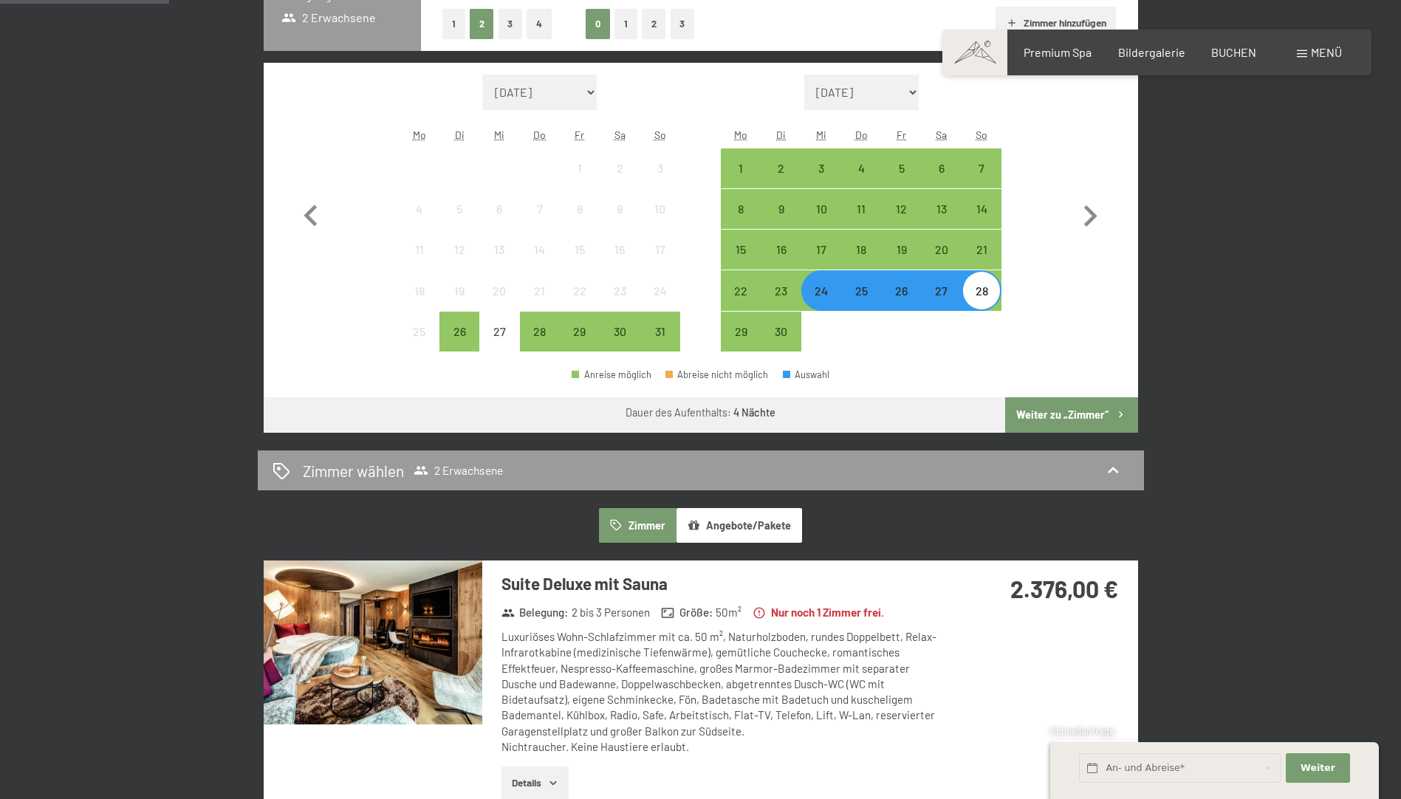
click at [1048, 417] on button "Weiter zu „Zimmer“" at bounding box center [1071, 414] width 132 height 35
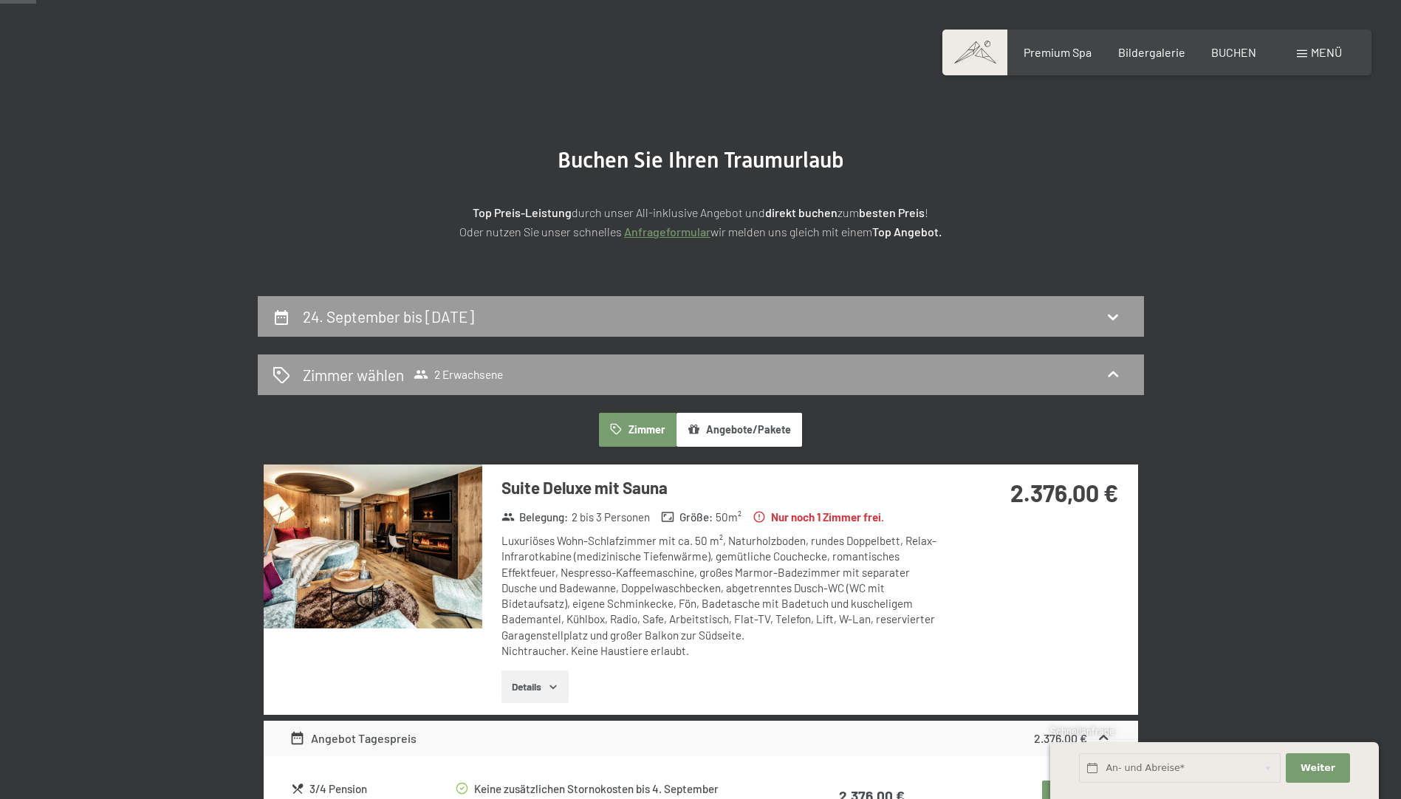
scroll to position [0, 0]
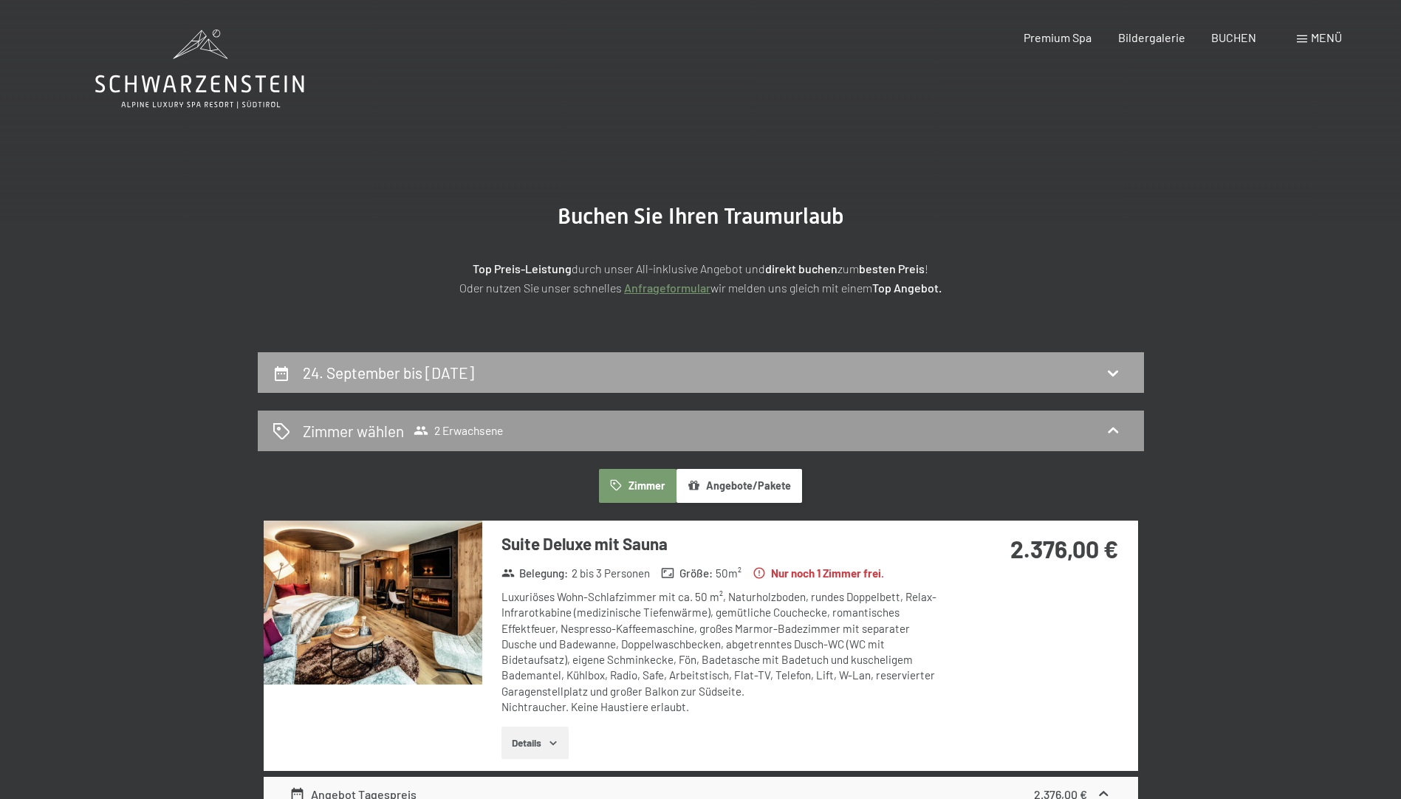
click at [1116, 370] on icon at bounding box center [1113, 373] width 18 height 18
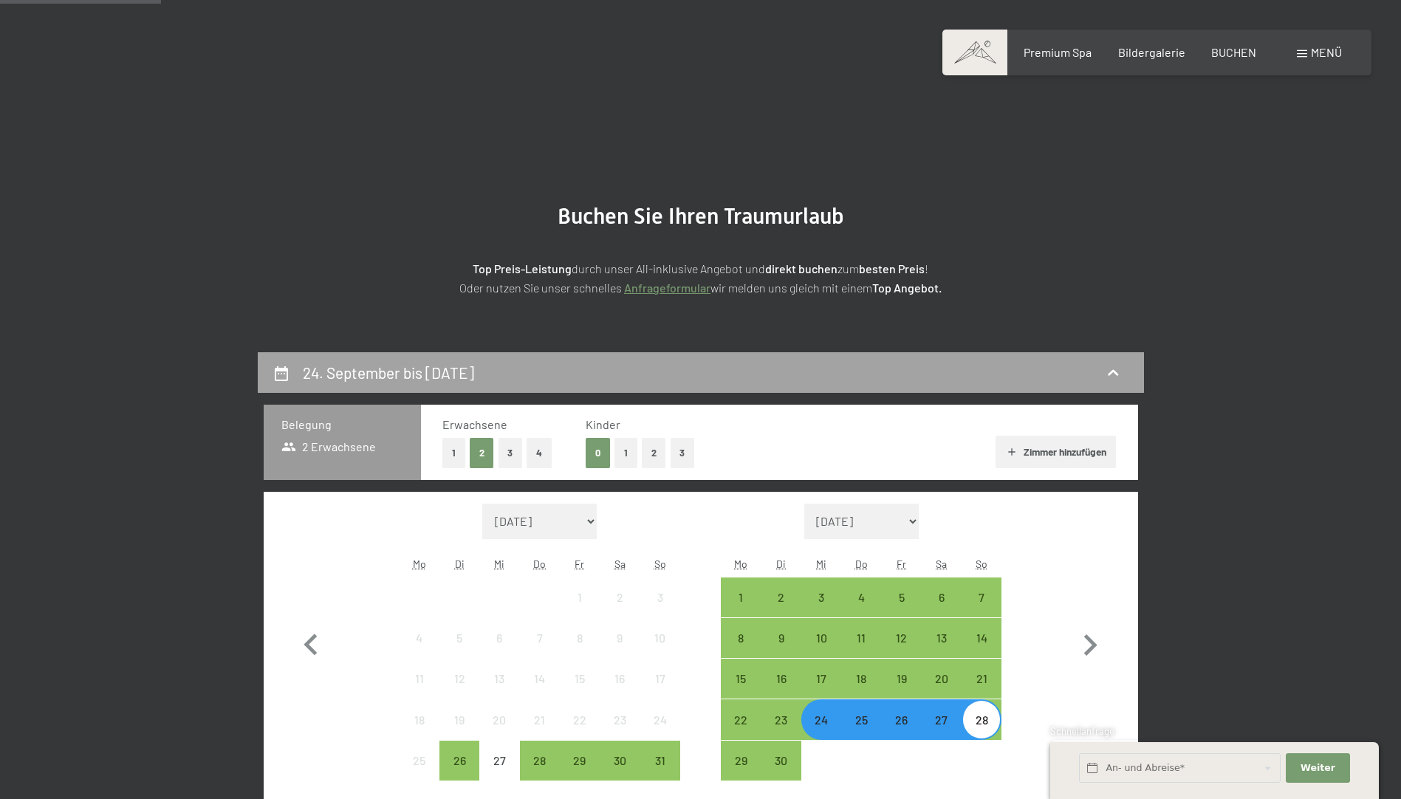
scroll to position [352, 0]
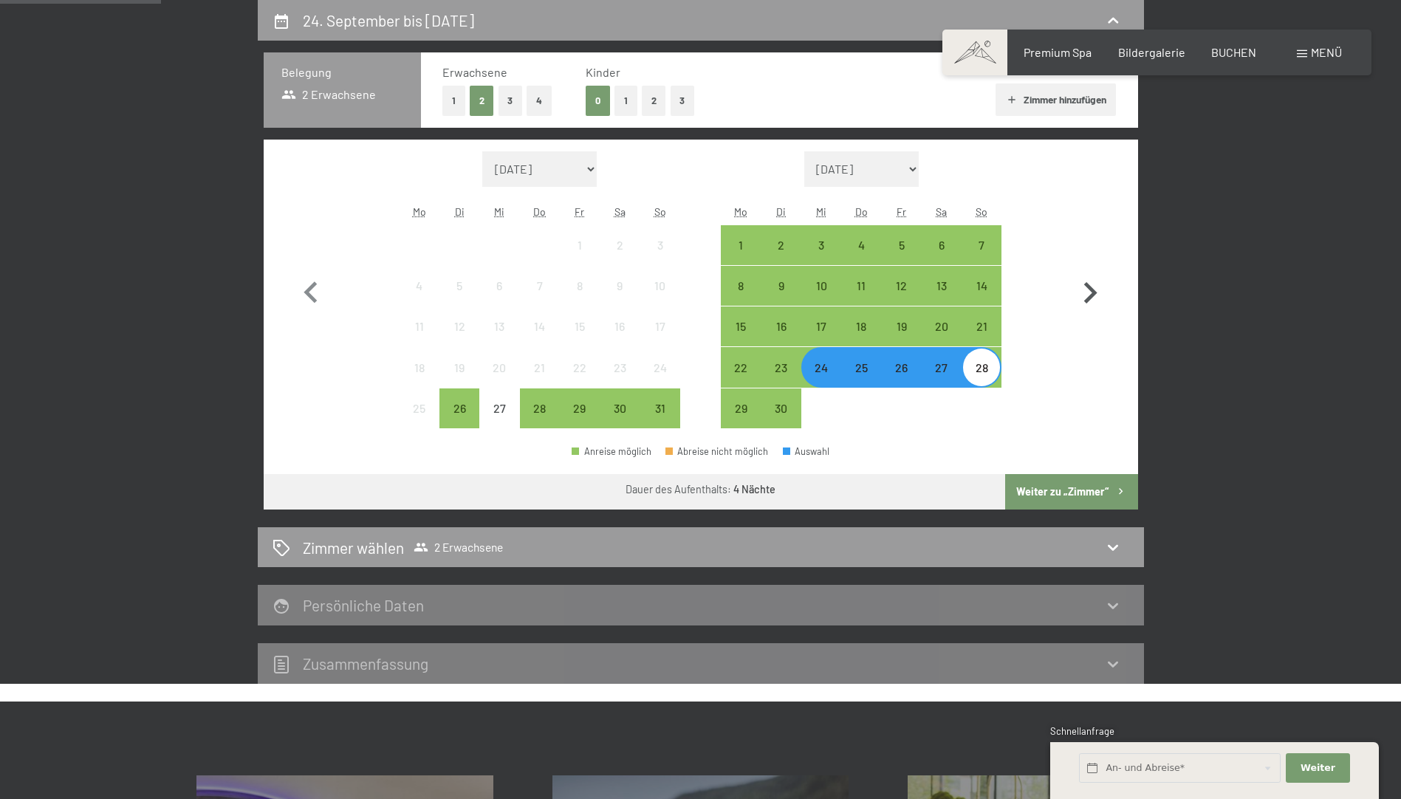
click at [1091, 292] on icon "button" at bounding box center [1089, 293] width 43 height 43
select select "2025-09-01"
select select "2025-10-01"
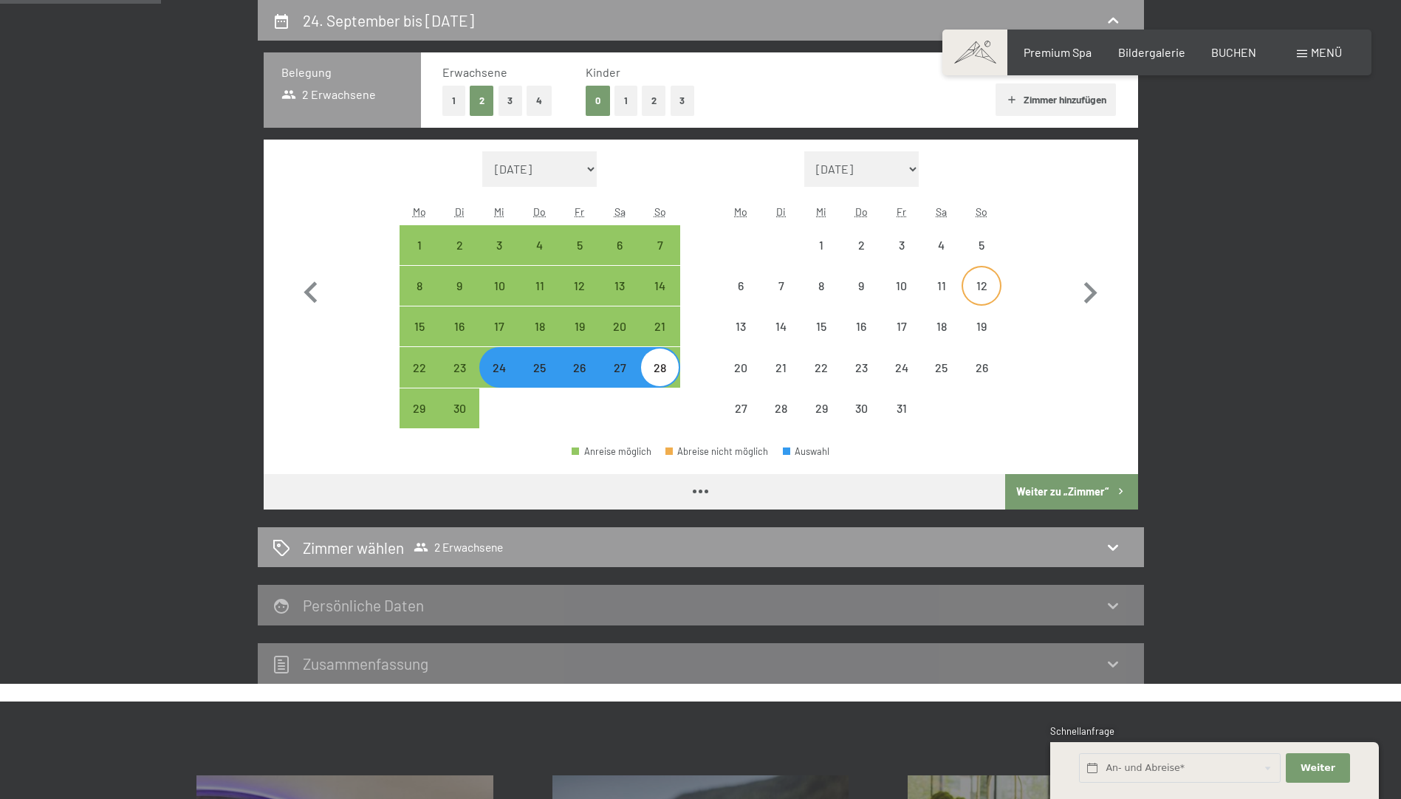
select select "2025-09-01"
select select "2025-10-01"
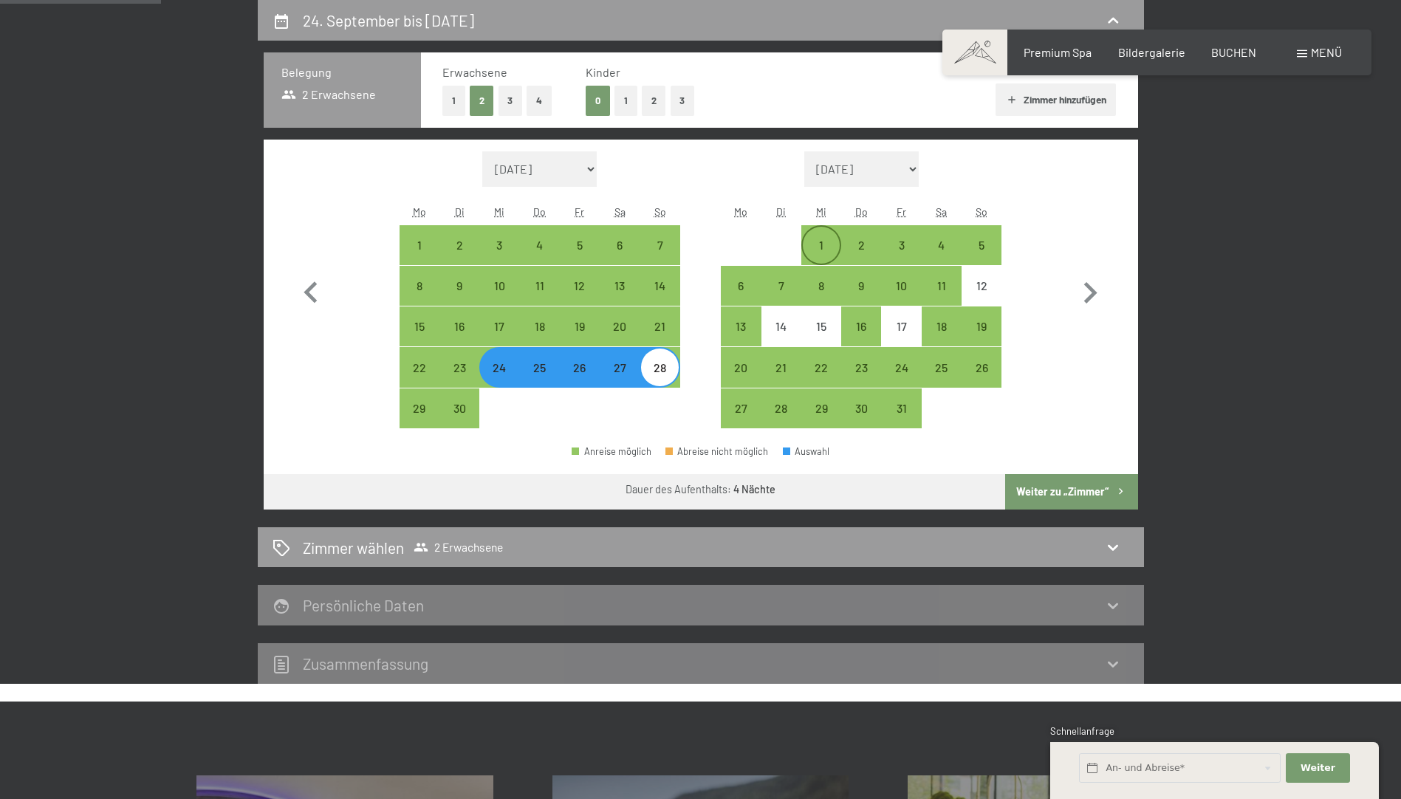
click at [823, 244] on div "1" at bounding box center [821, 257] width 37 height 37
select select "2025-09-01"
select select "2025-10-01"
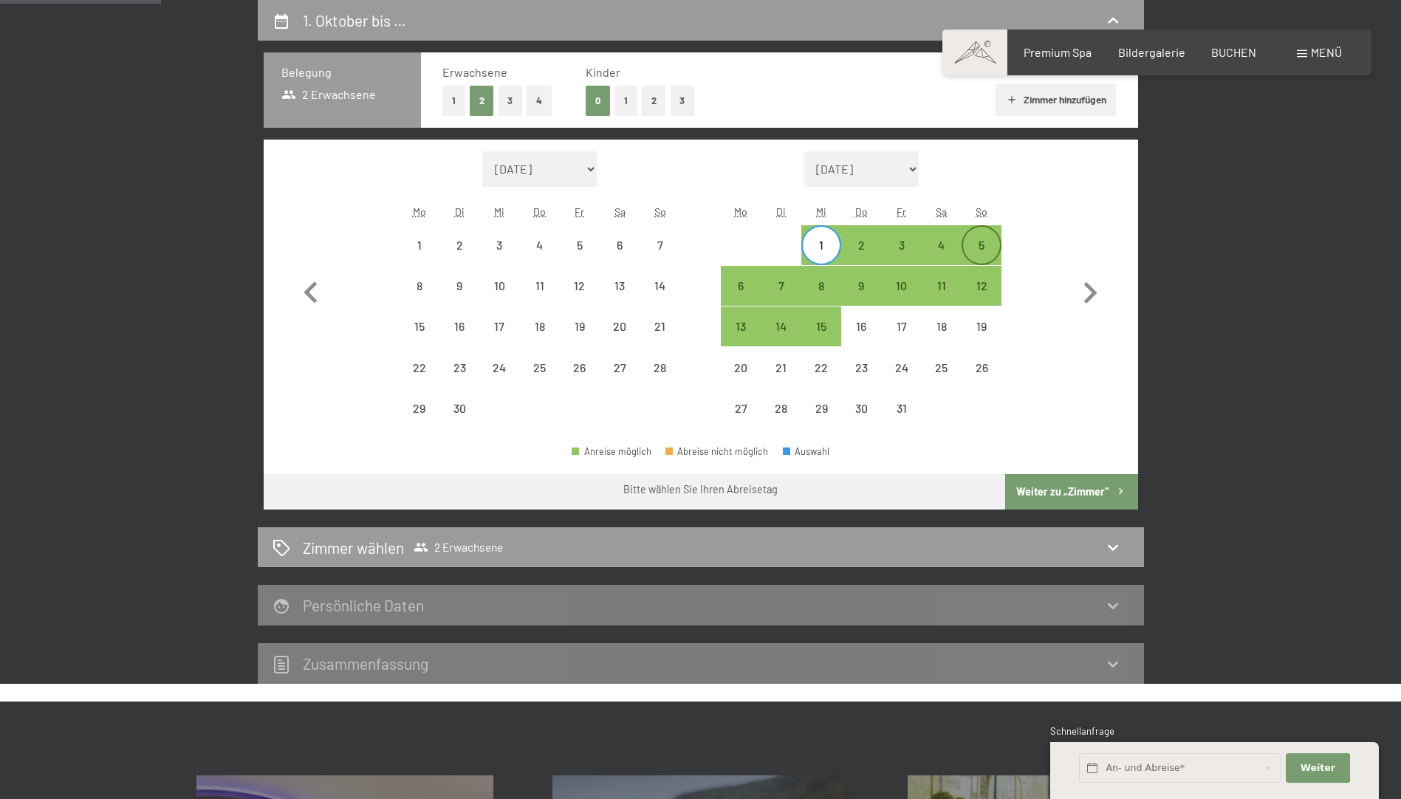
click at [988, 246] on div "5" at bounding box center [981, 257] width 37 height 37
select select "2025-09-01"
select select "2025-10-01"
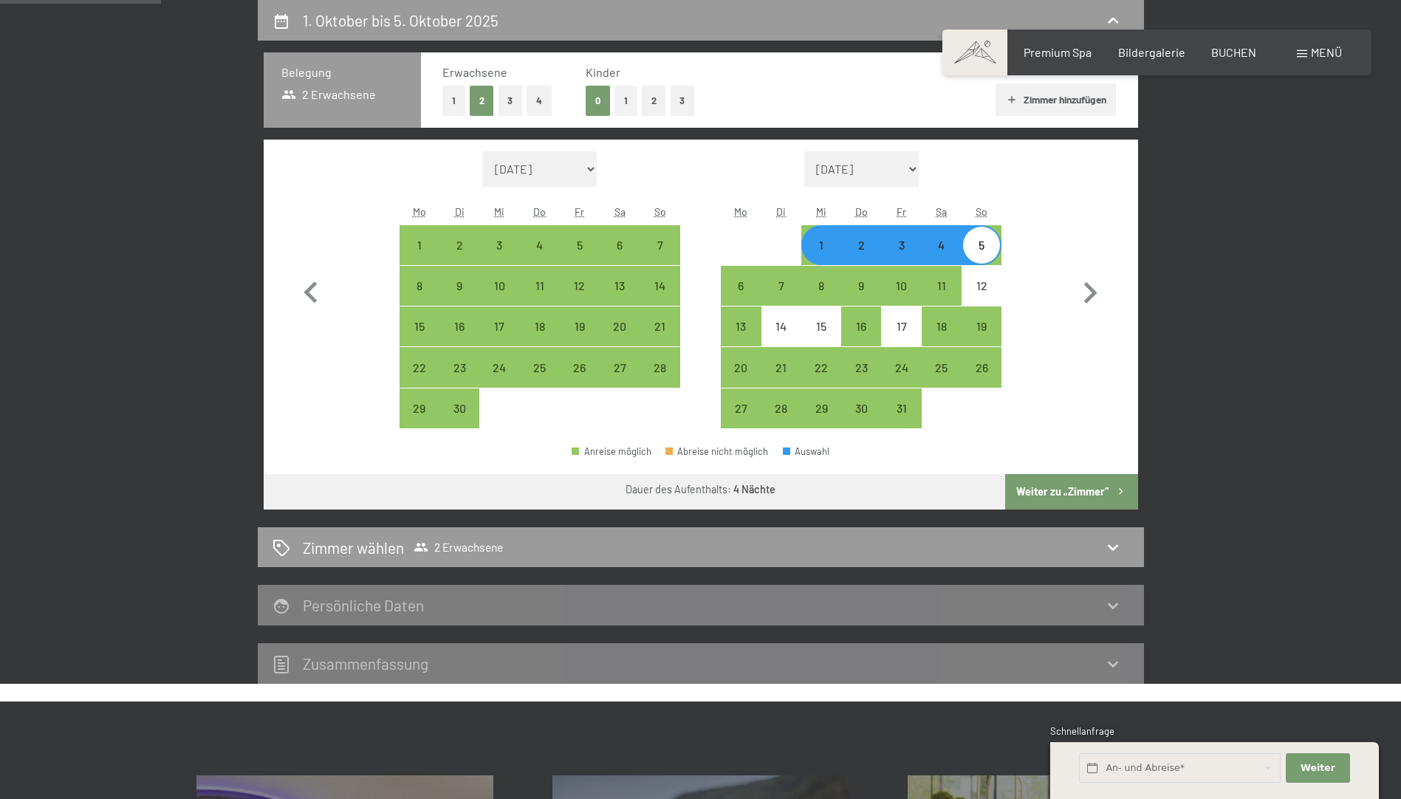
click at [1068, 490] on button "Weiter zu „Zimmer“" at bounding box center [1071, 491] width 132 height 35
select select "2025-09-01"
select select "2025-10-01"
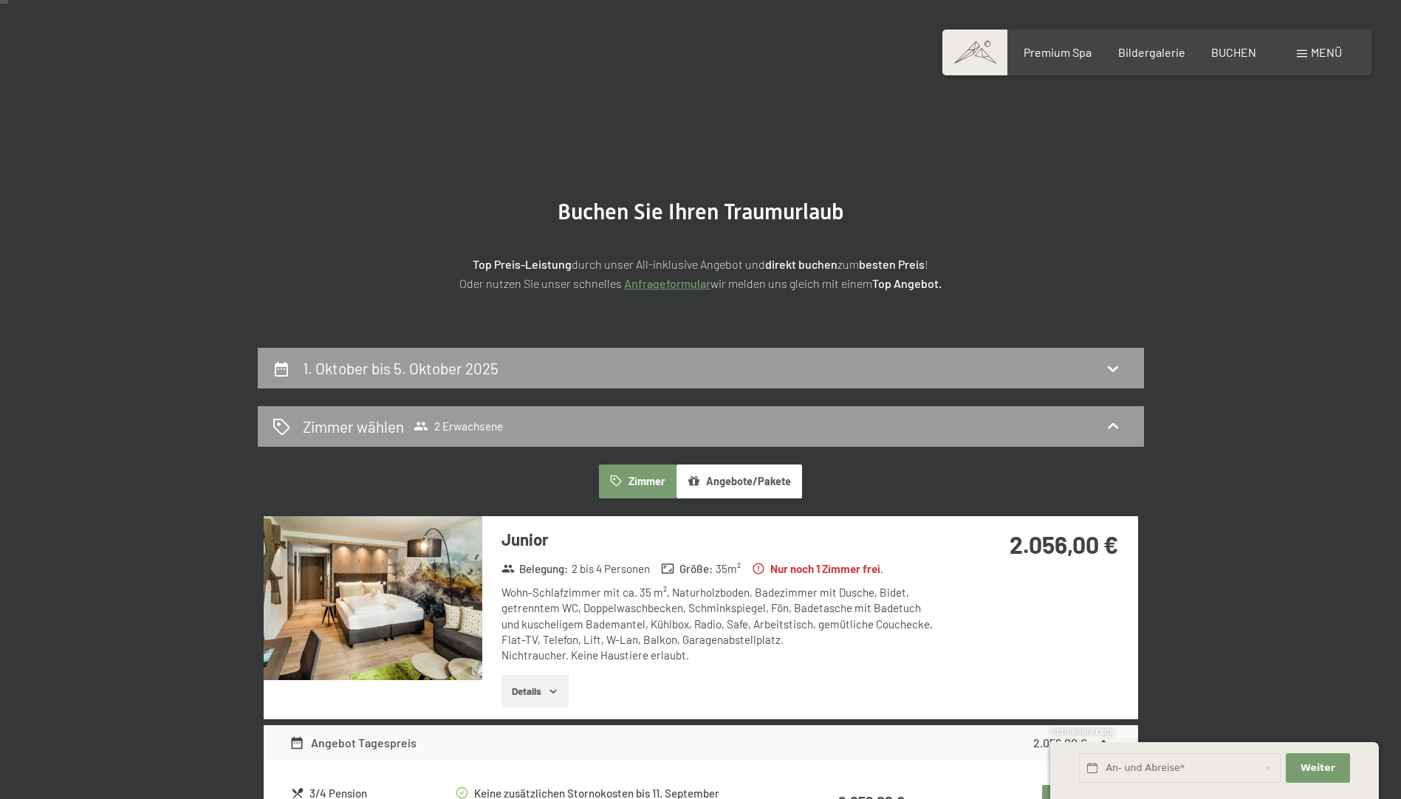
scroll to position [0, 0]
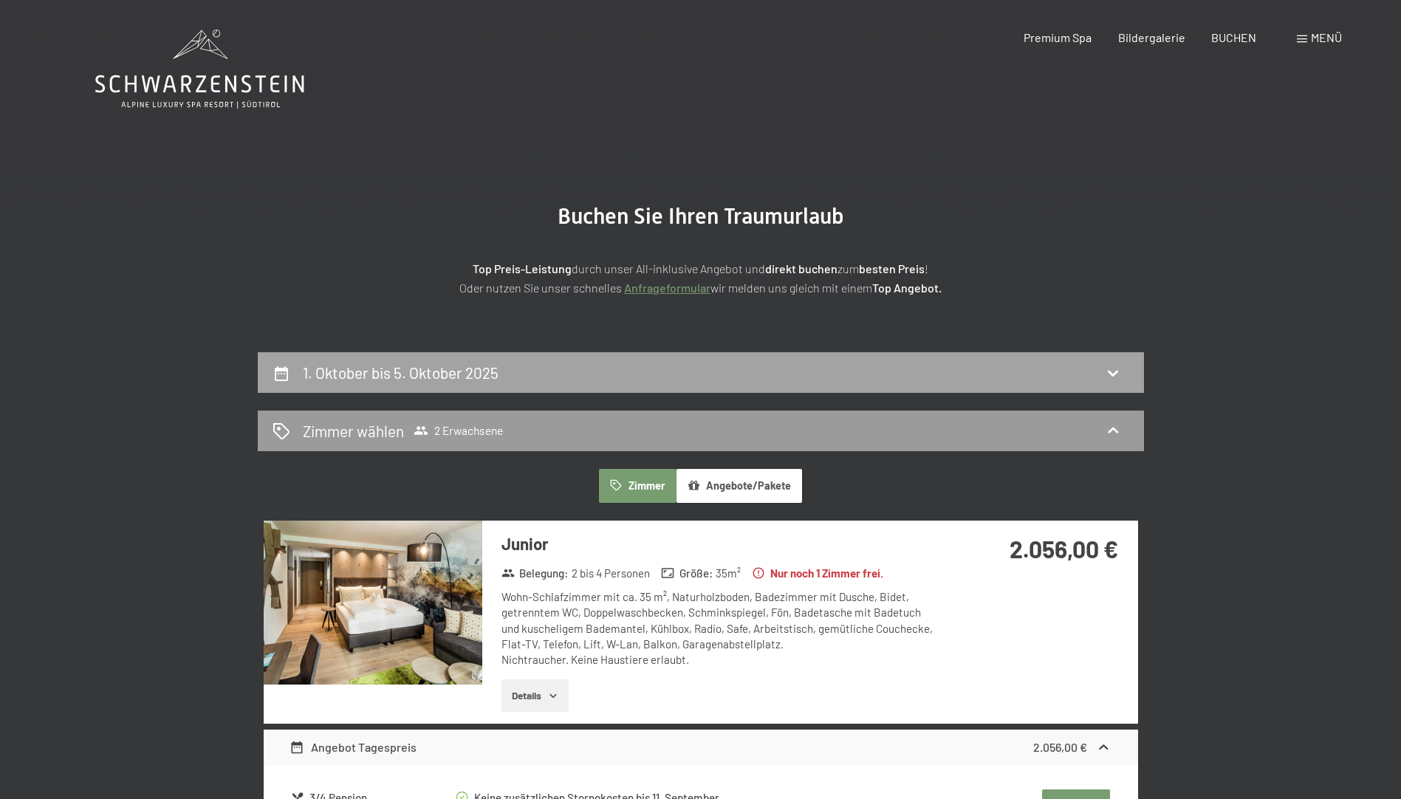
click at [1108, 367] on icon at bounding box center [1113, 373] width 18 height 18
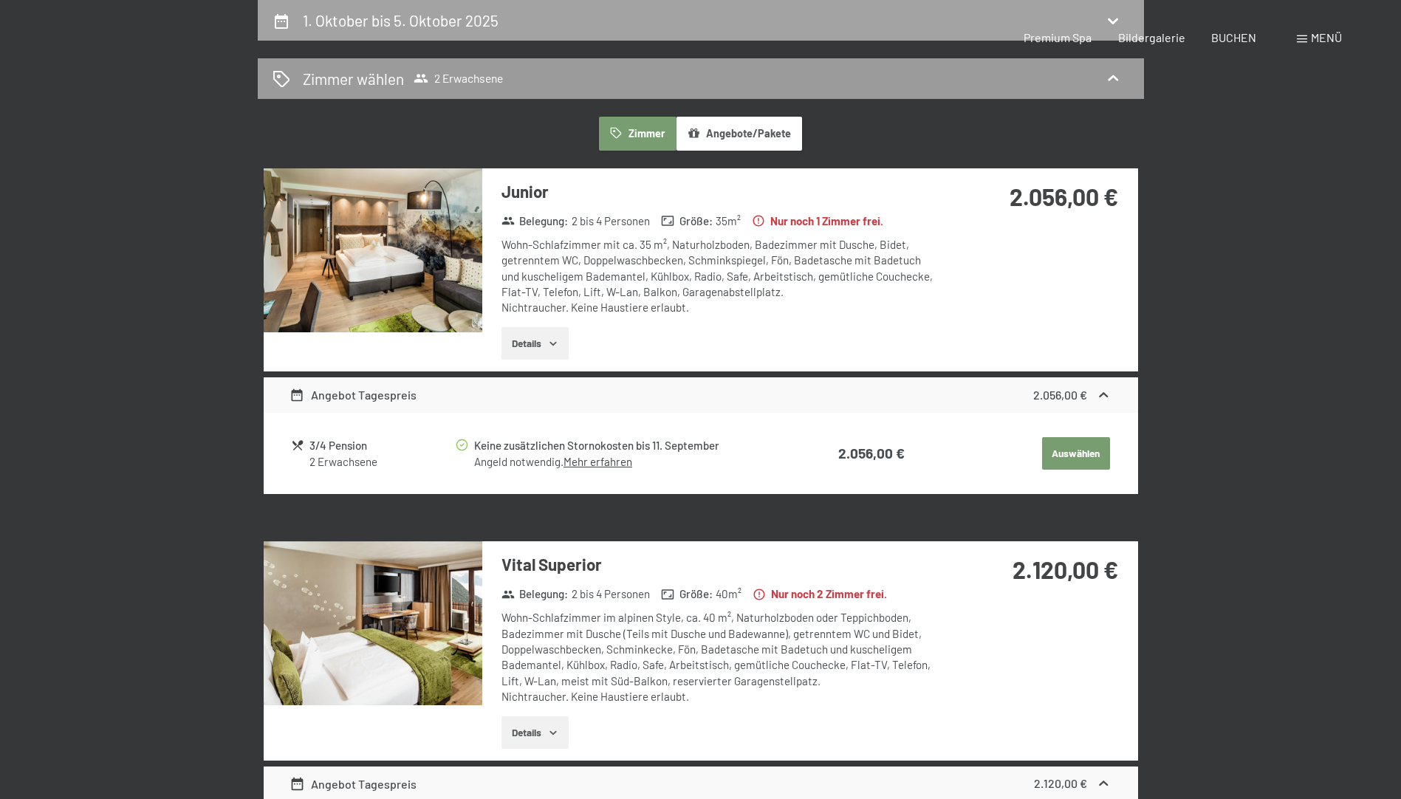
select select "2025-09-01"
select select "2025-10-01"
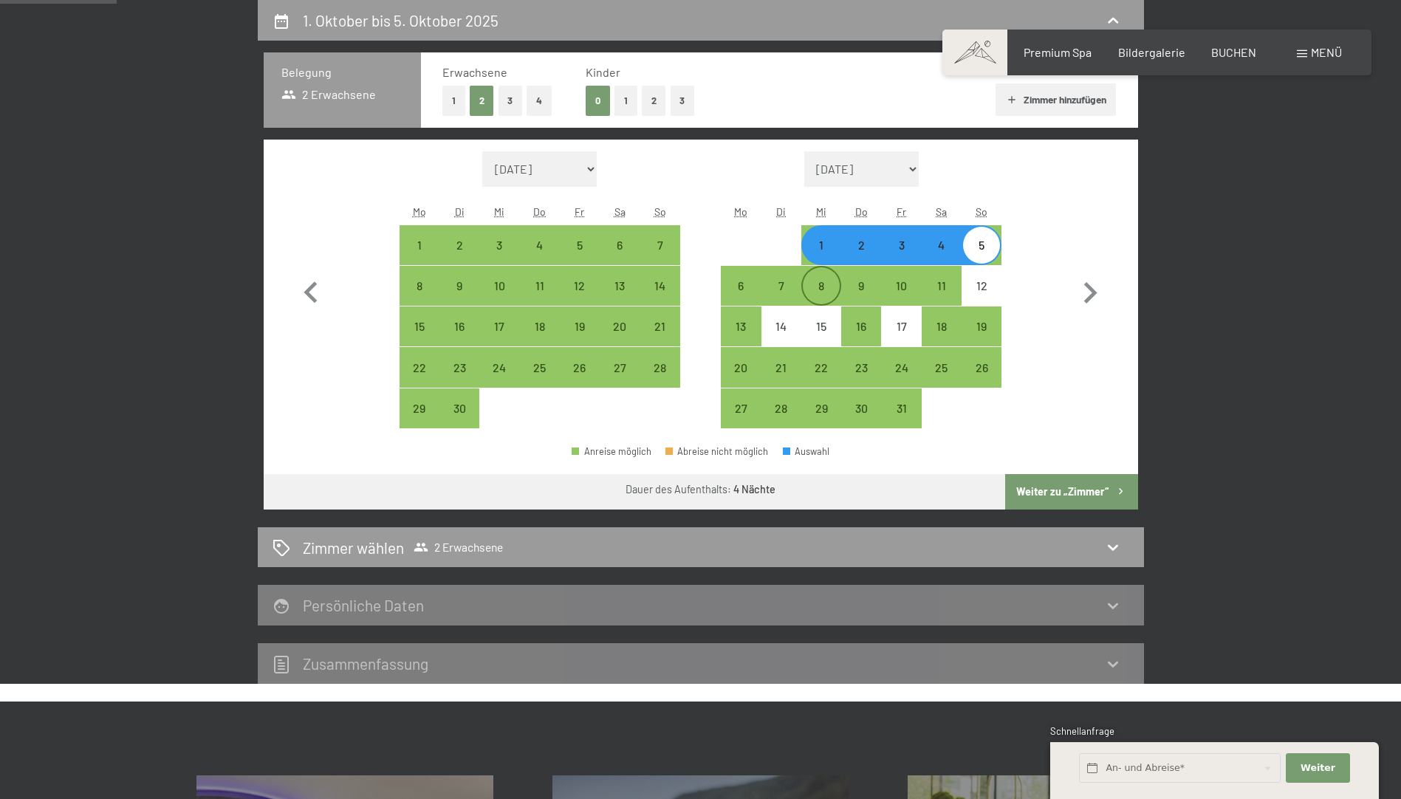
click at [825, 288] on div "8" at bounding box center [821, 298] width 37 height 37
select select "2025-09-01"
select select "2025-10-01"
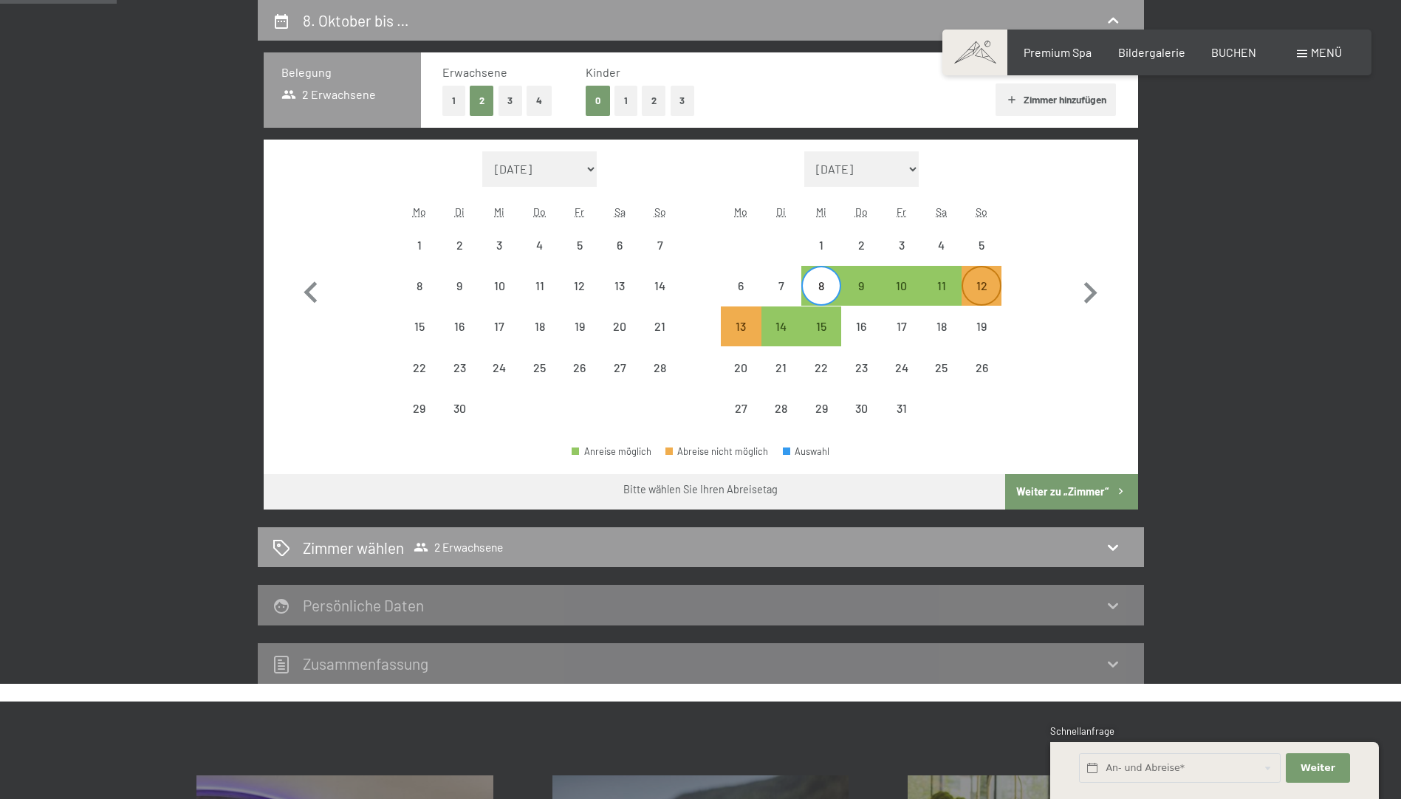
click at [992, 289] on div "12" at bounding box center [981, 298] width 37 height 37
select select "2025-09-01"
select select "2025-10-01"
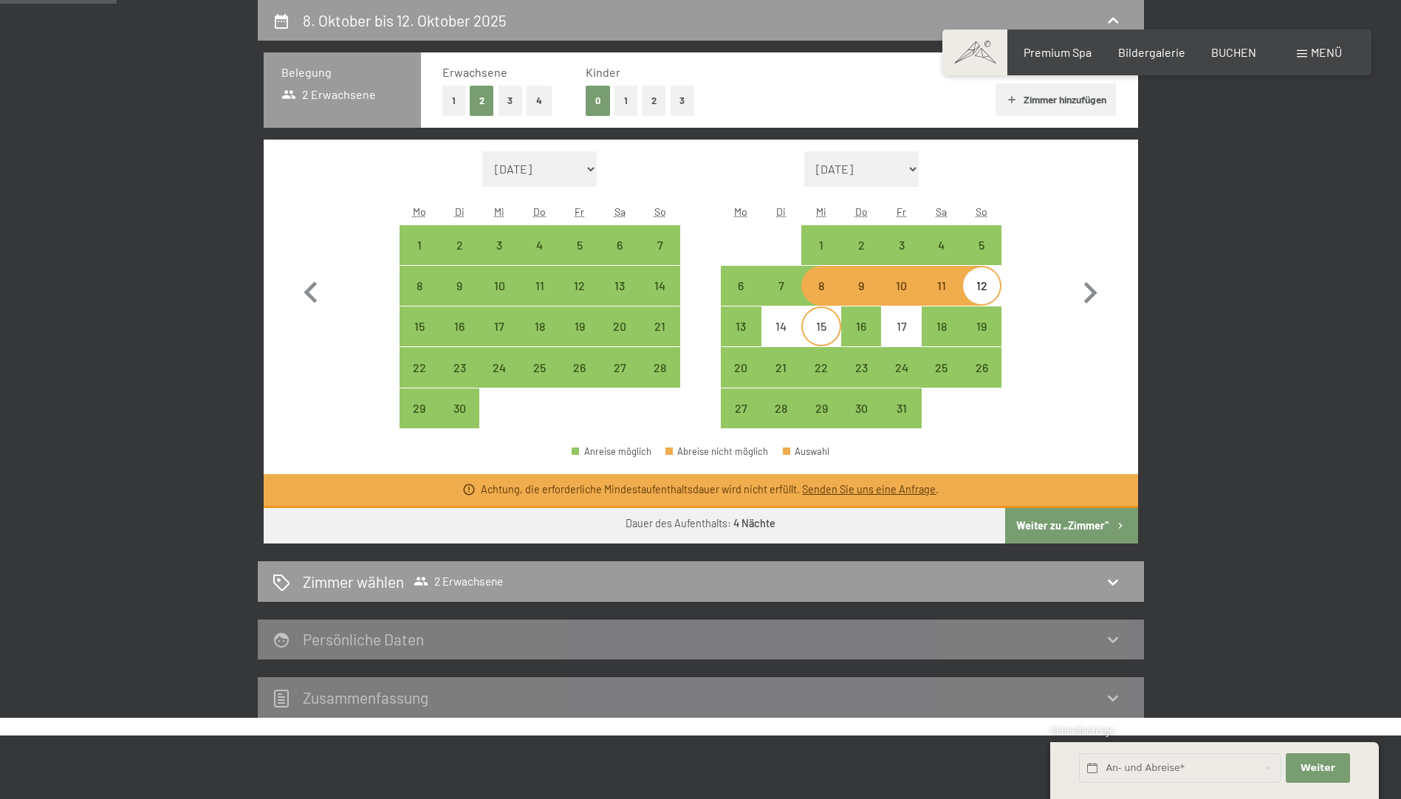
click at [827, 326] on div "15" at bounding box center [821, 338] width 37 height 37
select select "2025-09-01"
select select "2025-10-01"
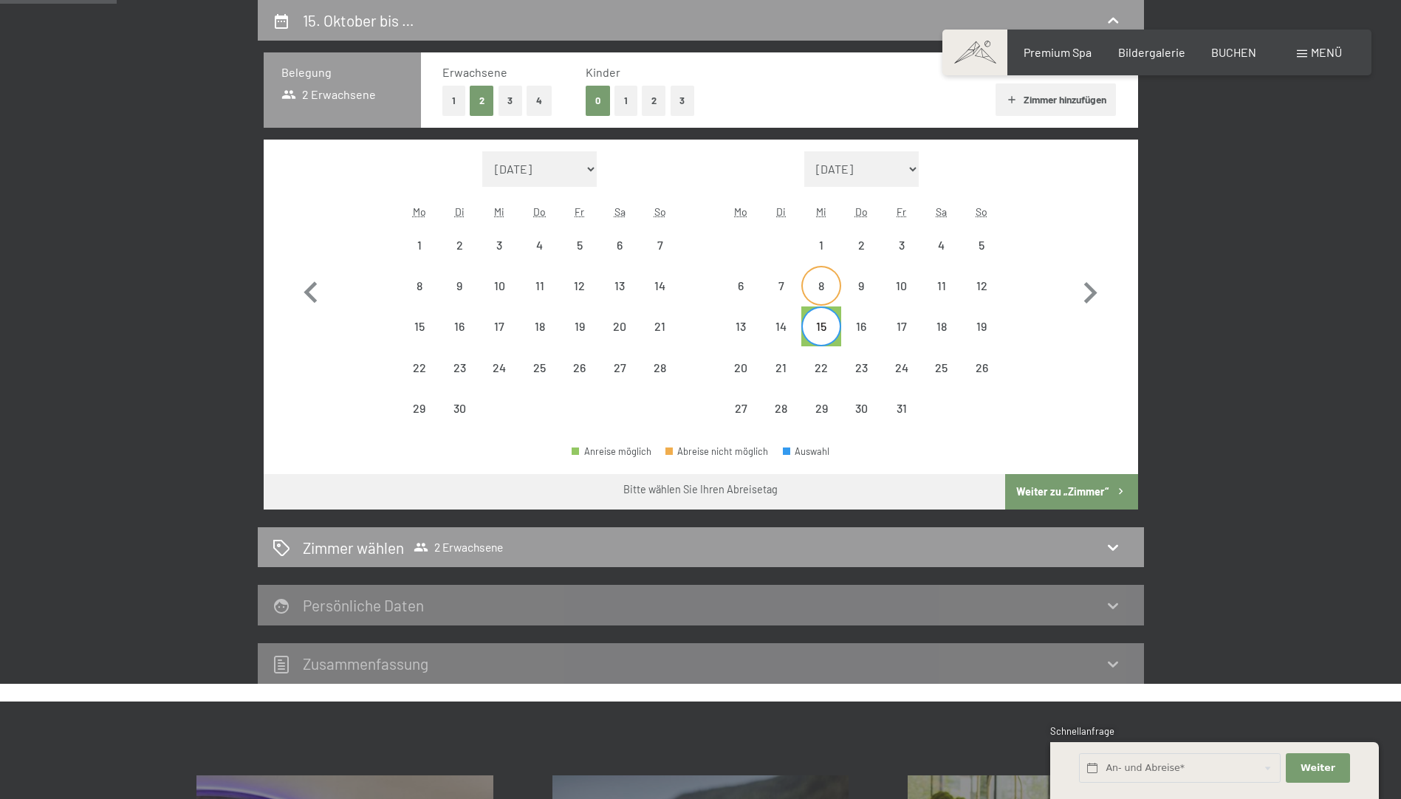
click at [820, 286] on div "8" at bounding box center [821, 298] width 37 height 37
select select "2025-09-01"
select select "2025-10-01"
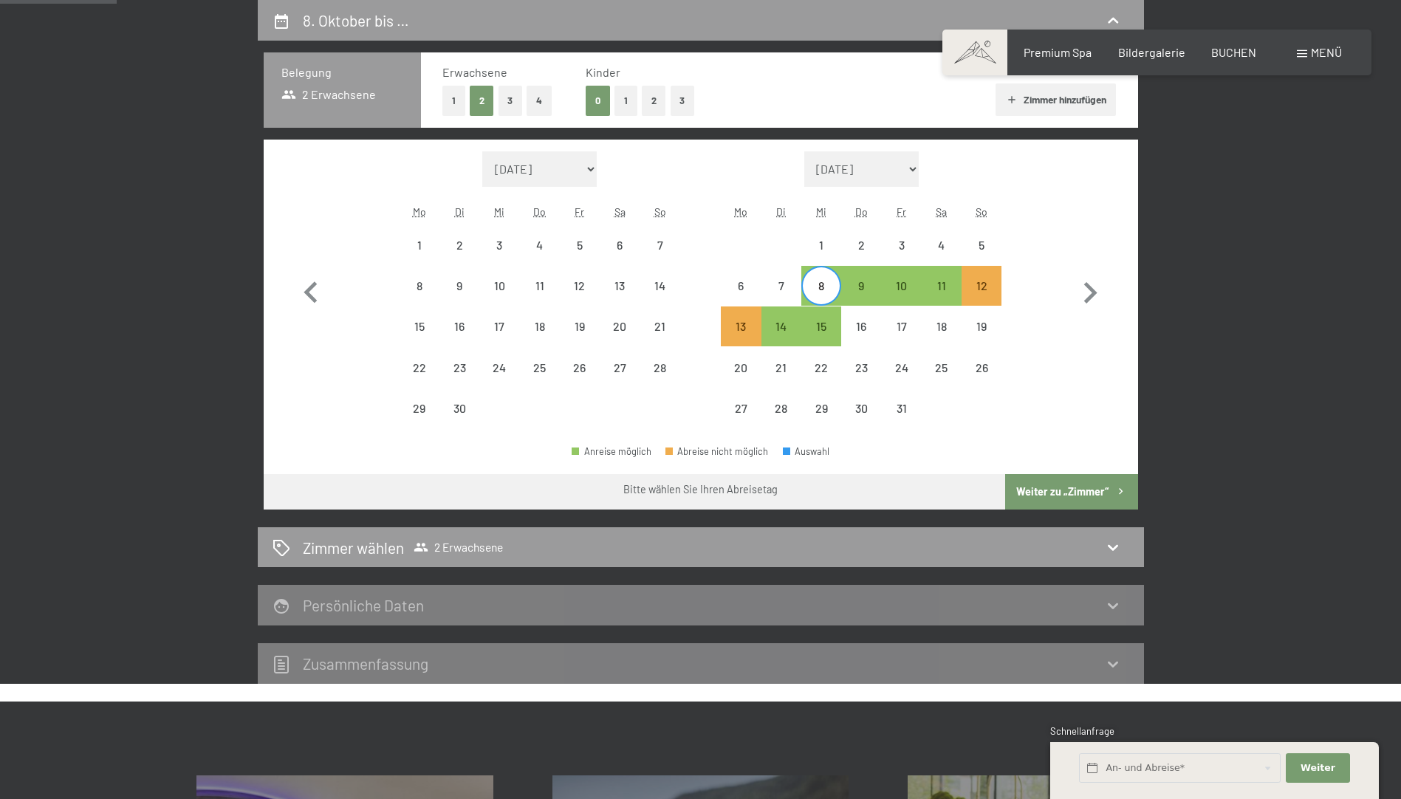
click at [1068, 487] on button "Weiter zu „Zimmer“" at bounding box center [1071, 491] width 132 height 35
select select "2025-09-01"
select select "2025-10-01"
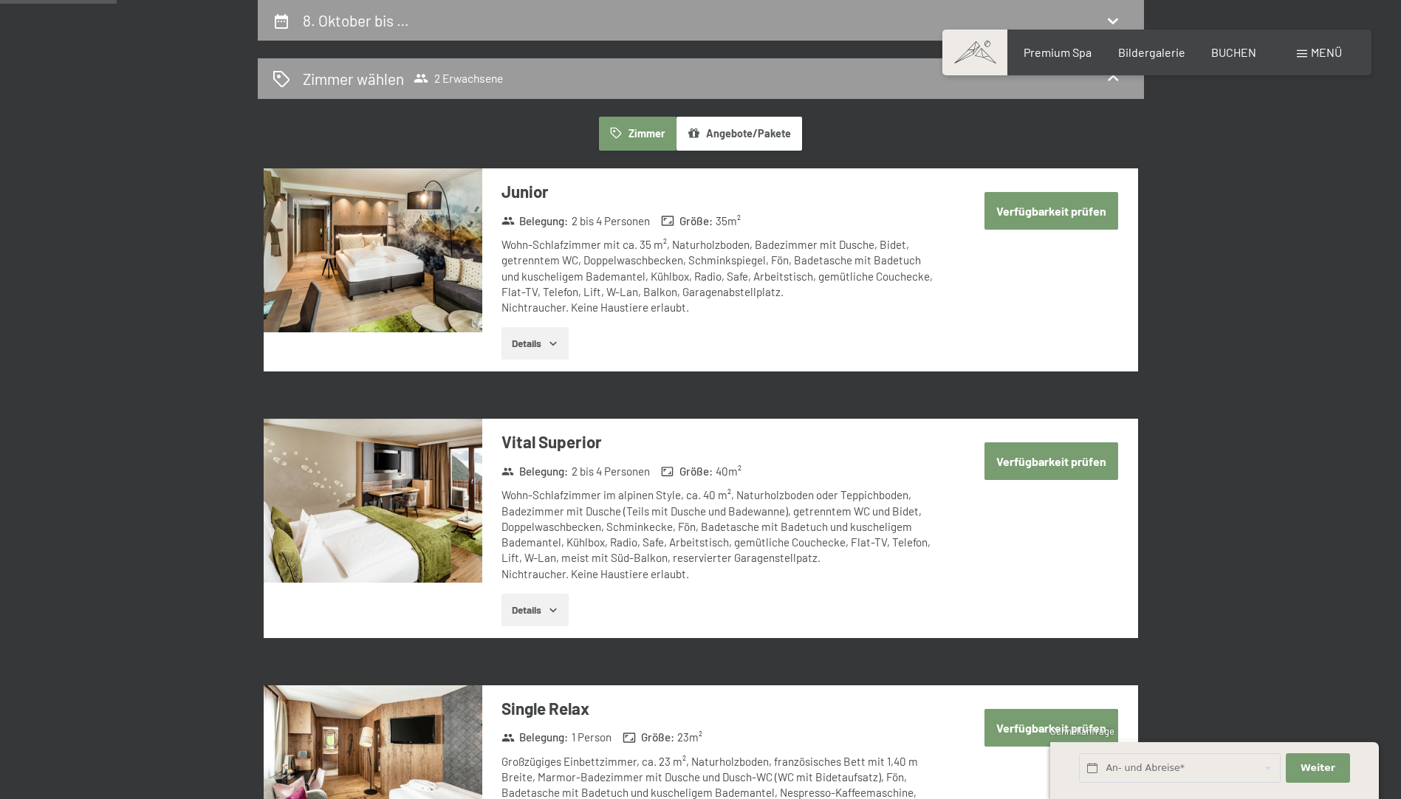
click at [1015, 206] on button "Verfügbarkeit prüfen" at bounding box center [1051, 211] width 134 height 38
select select "2025-09-01"
select select "2025-10-01"
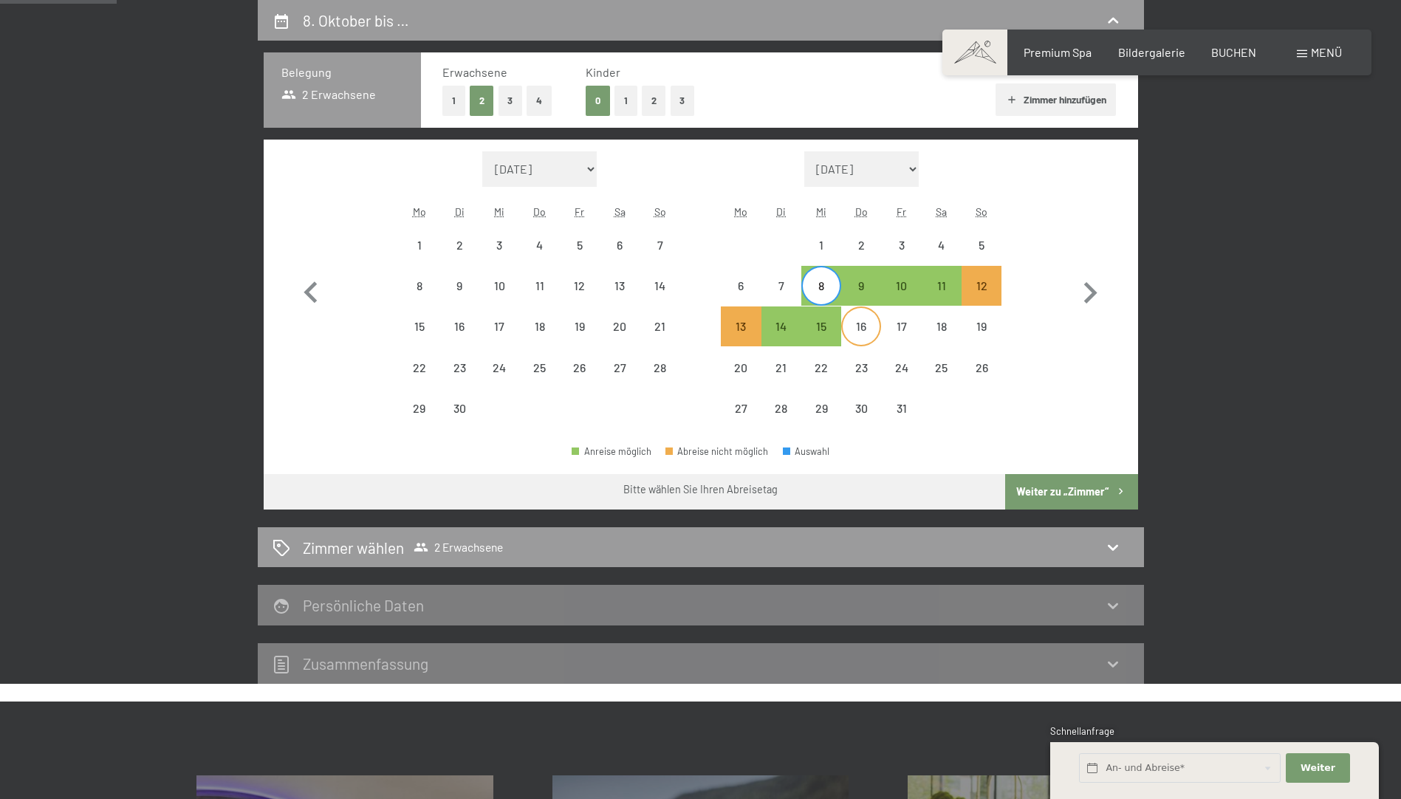
click at [860, 323] on div "16" at bounding box center [860, 338] width 37 height 37
select select "2025-09-01"
select select "2025-10-01"
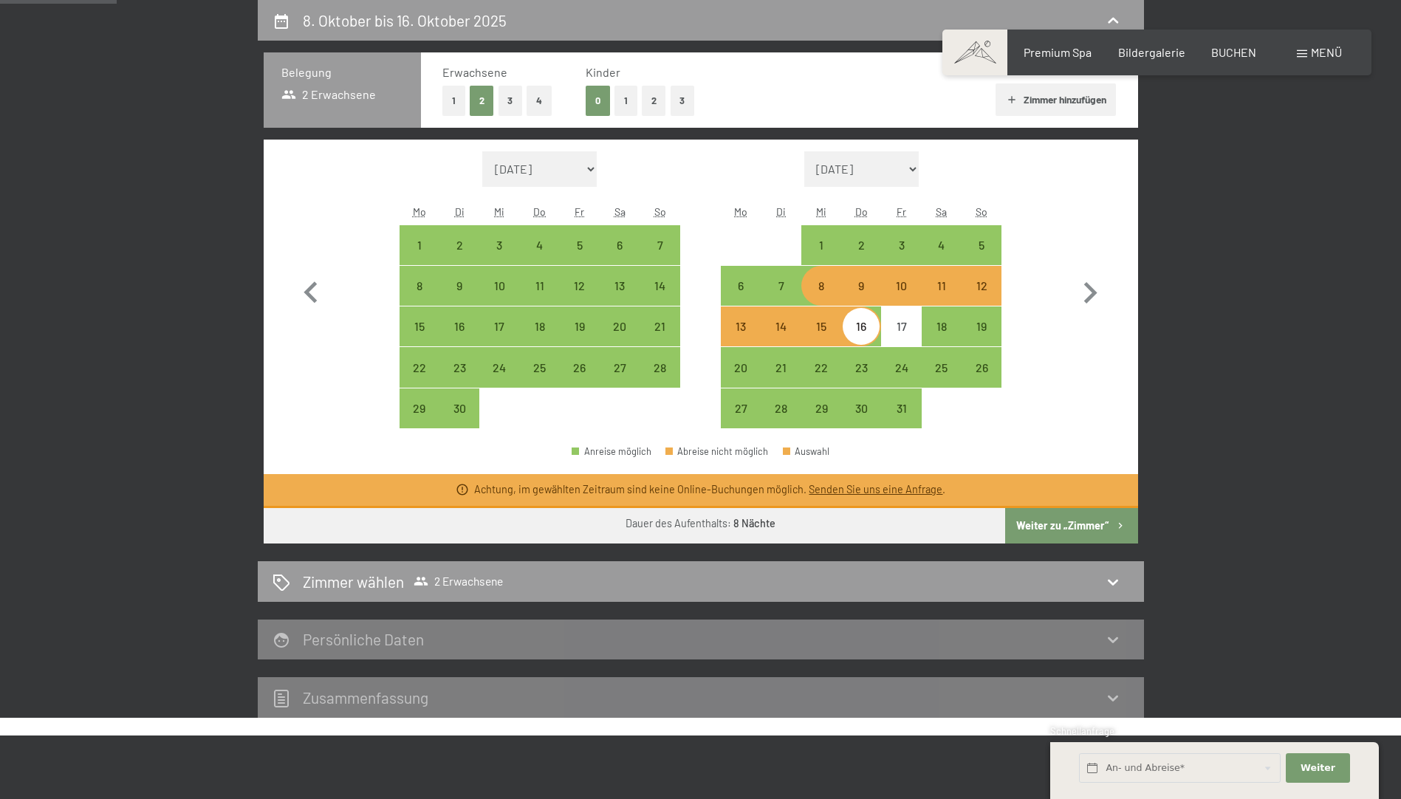
click at [865, 335] on div "16" at bounding box center [860, 338] width 37 height 37
select select "2025-09-01"
select select "2025-10-01"
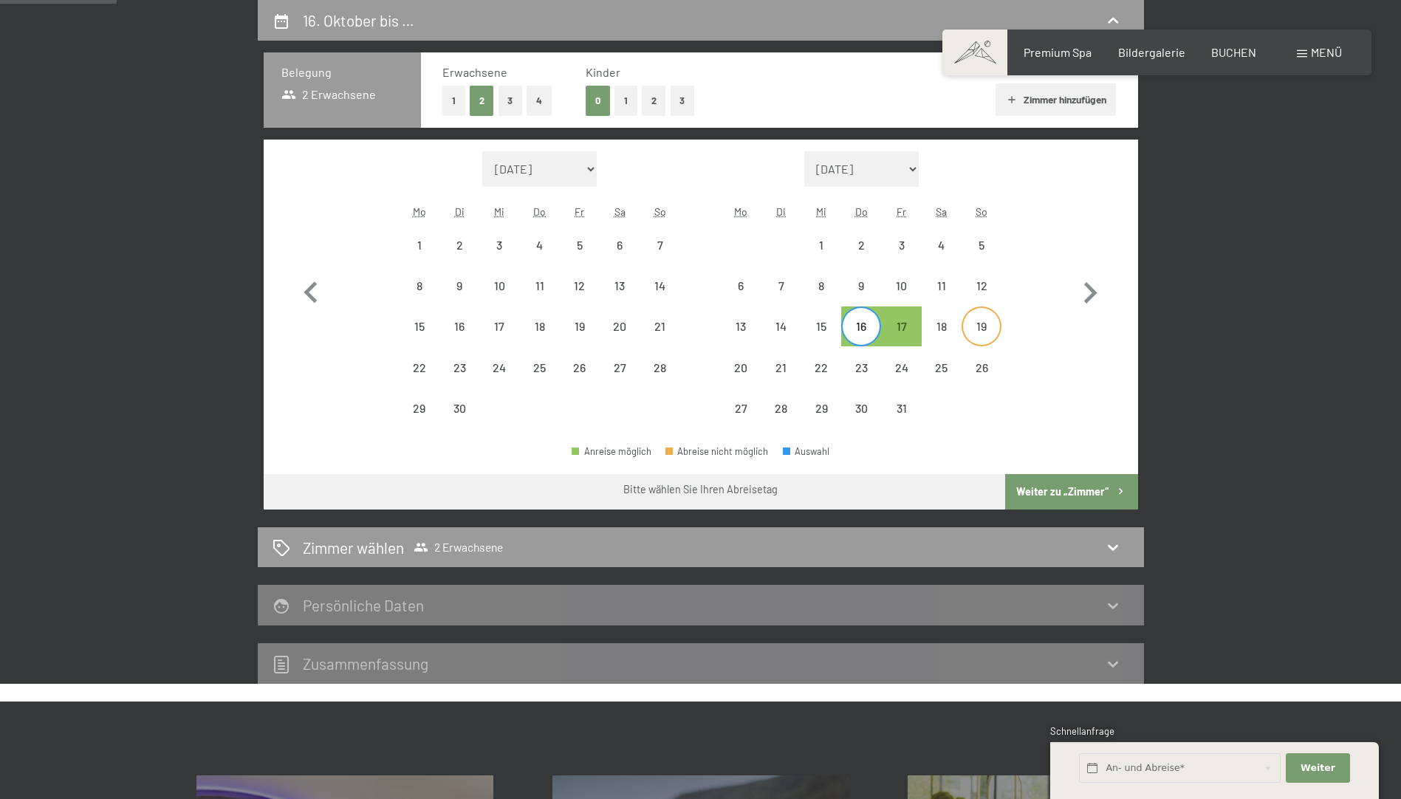
click at [982, 333] on div "19" at bounding box center [981, 338] width 37 height 37
select select "2025-09-01"
select select "2025-10-01"
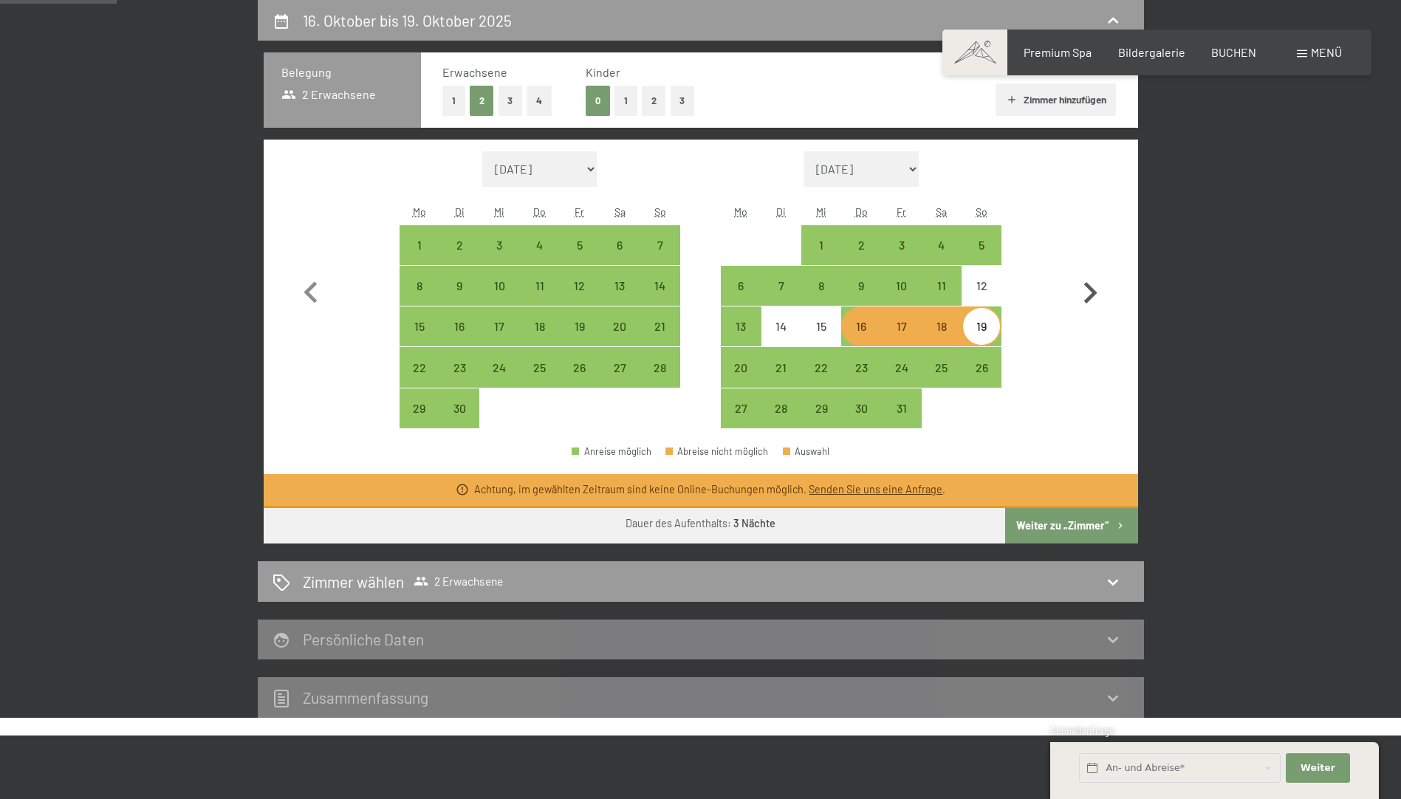
click at [1093, 294] on icon "button" at bounding box center [1090, 292] width 13 height 21
select select "2025-10-01"
select select "2025-11-01"
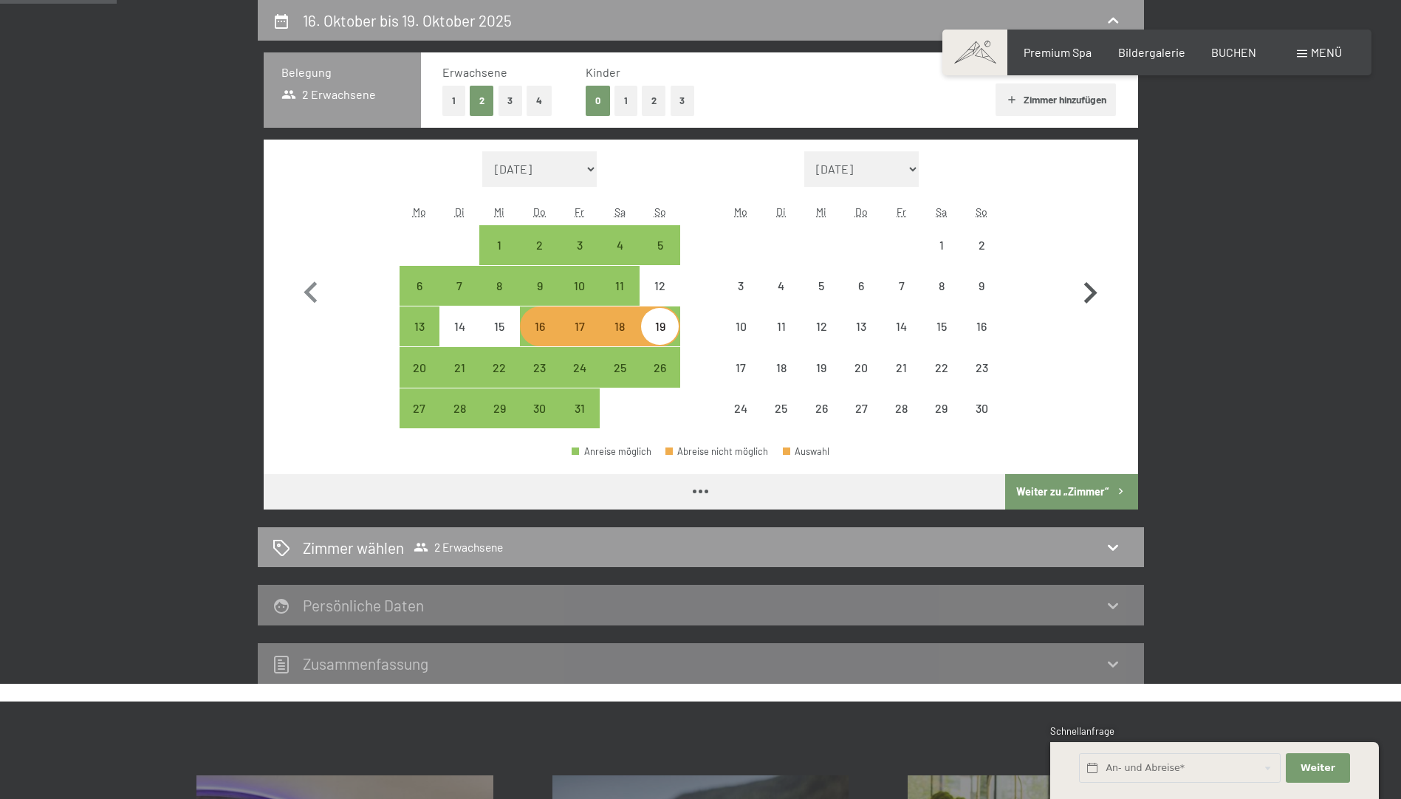
select select "2025-10-01"
select select "2025-11-01"
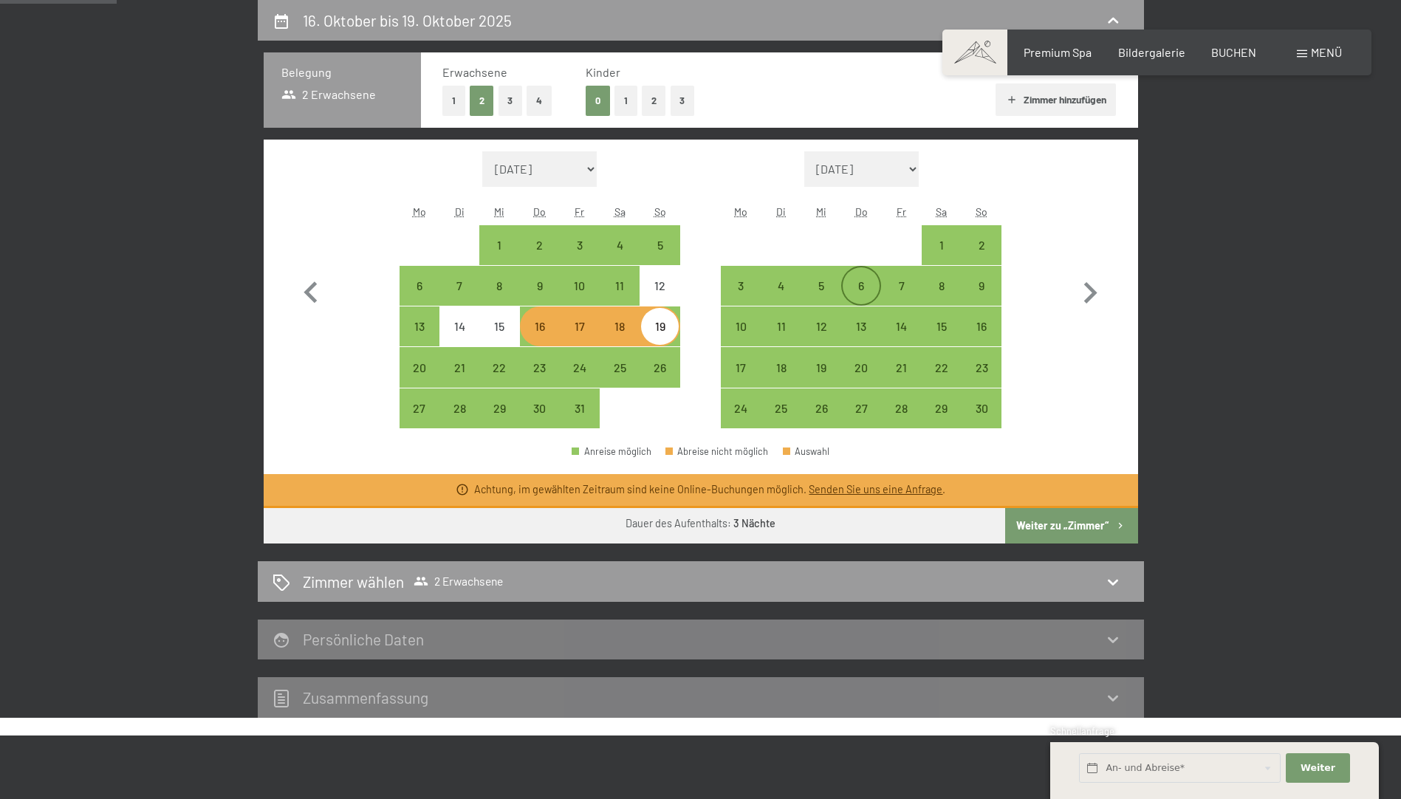
click at [860, 286] on div "6" at bounding box center [860, 298] width 37 height 37
select select "2025-10-01"
select select "2025-11-01"
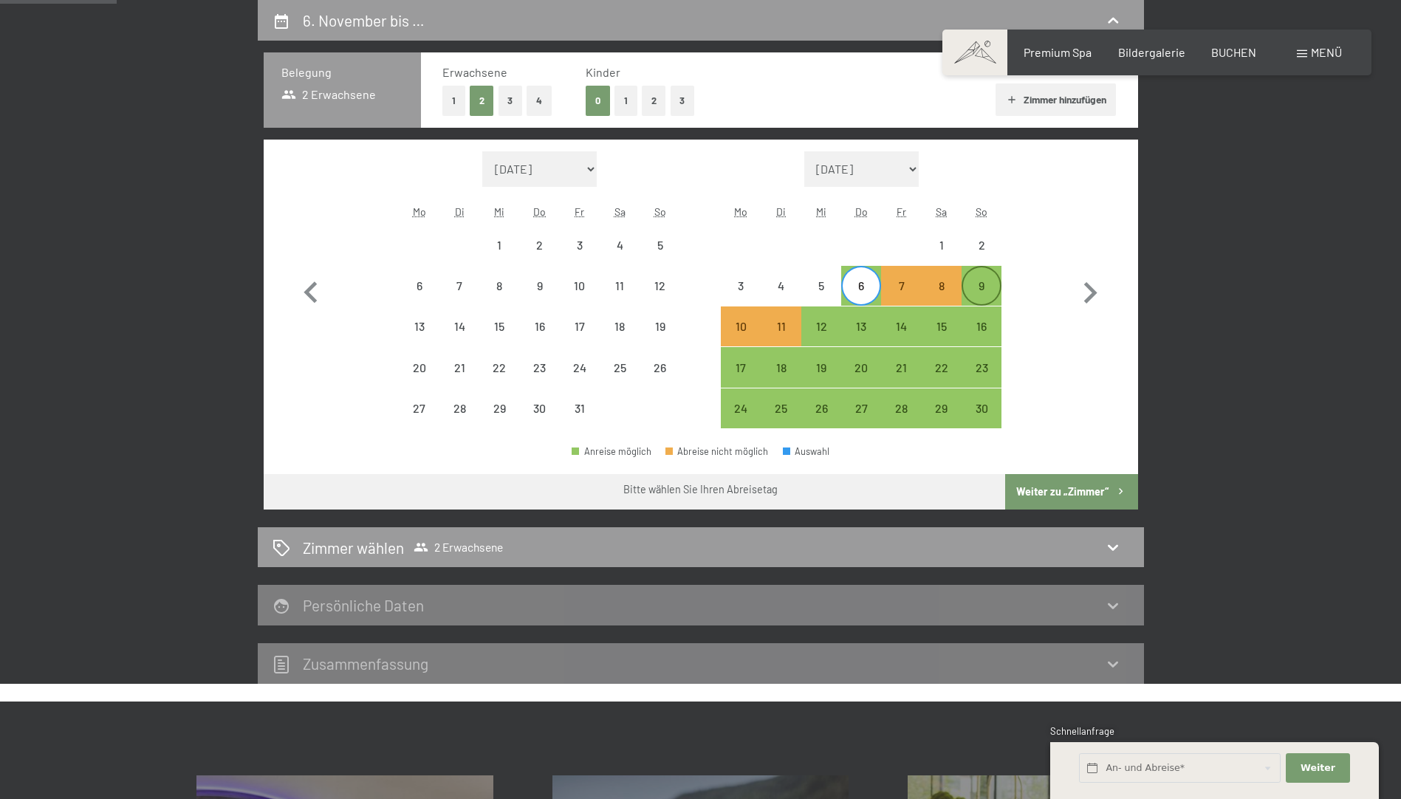
click at [986, 284] on div "9" at bounding box center [981, 298] width 37 height 37
select select "2025-10-01"
select select "2025-11-01"
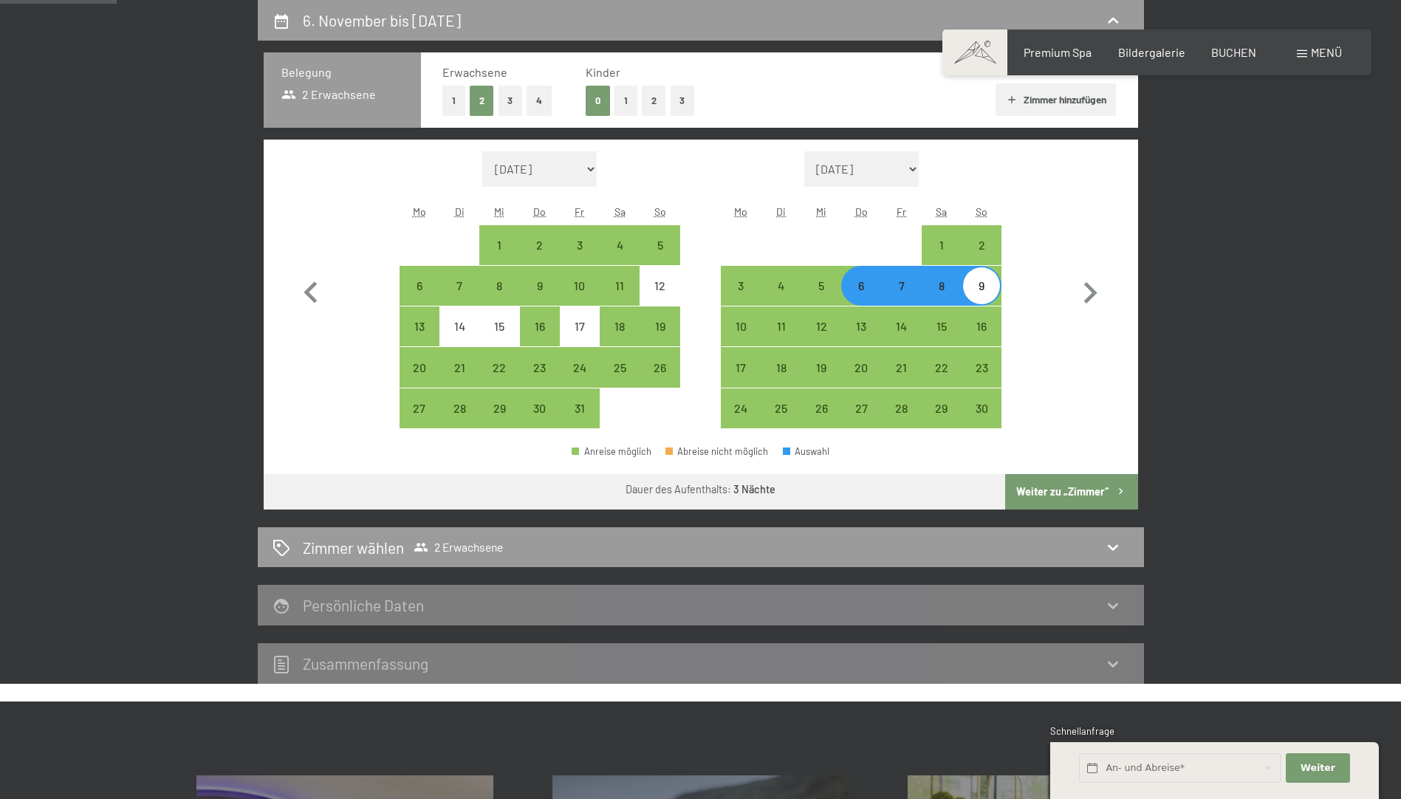
click at [1074, 492] on button "Weiter zu „Zimmer“" at bounding box center [1071, 491] width 132 height 35
select select "2025-10-01"
select select "2025-11-01"
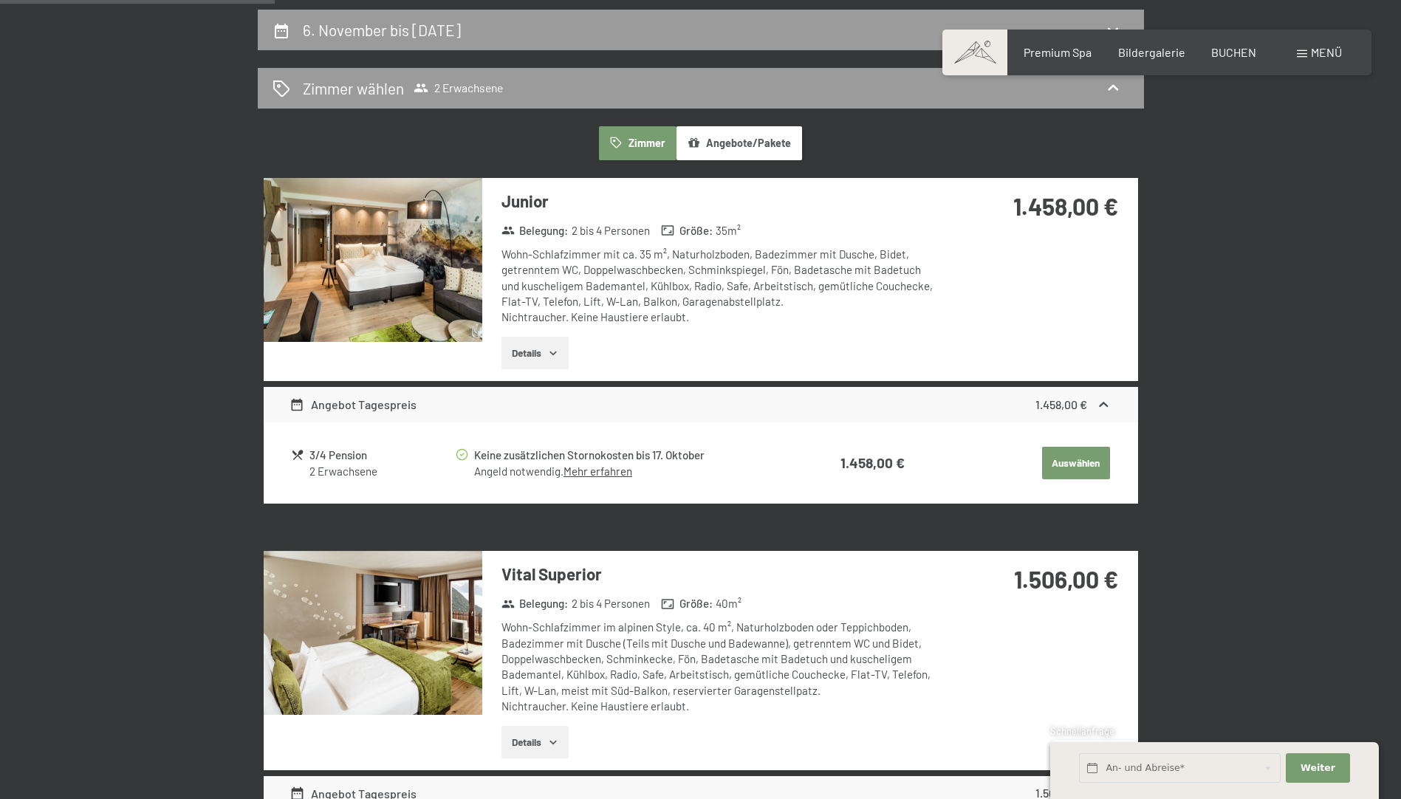
scroll to position [345, 0]
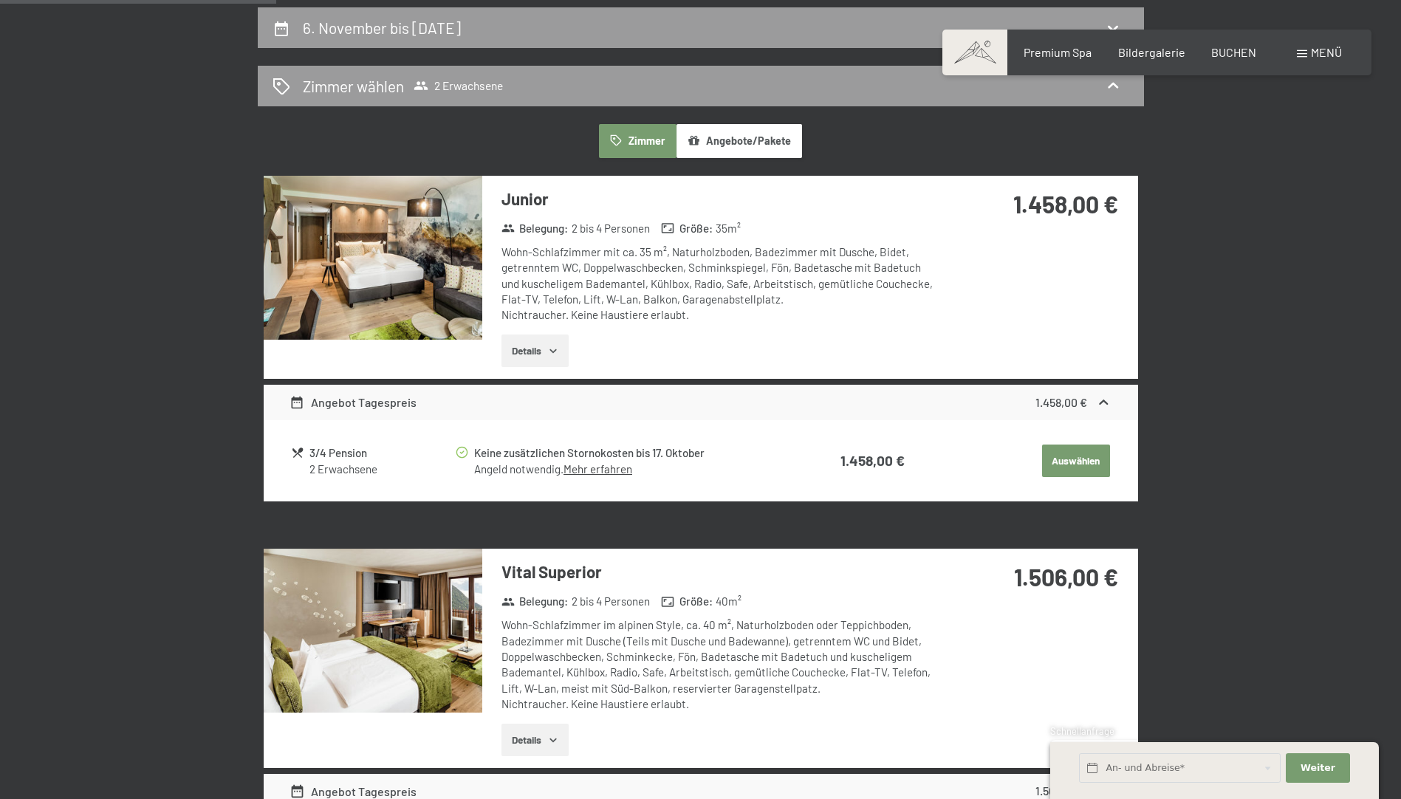
click at [1064, 464] on button "Auswählen" at bounding box center [1076, 460] width 68 height 32
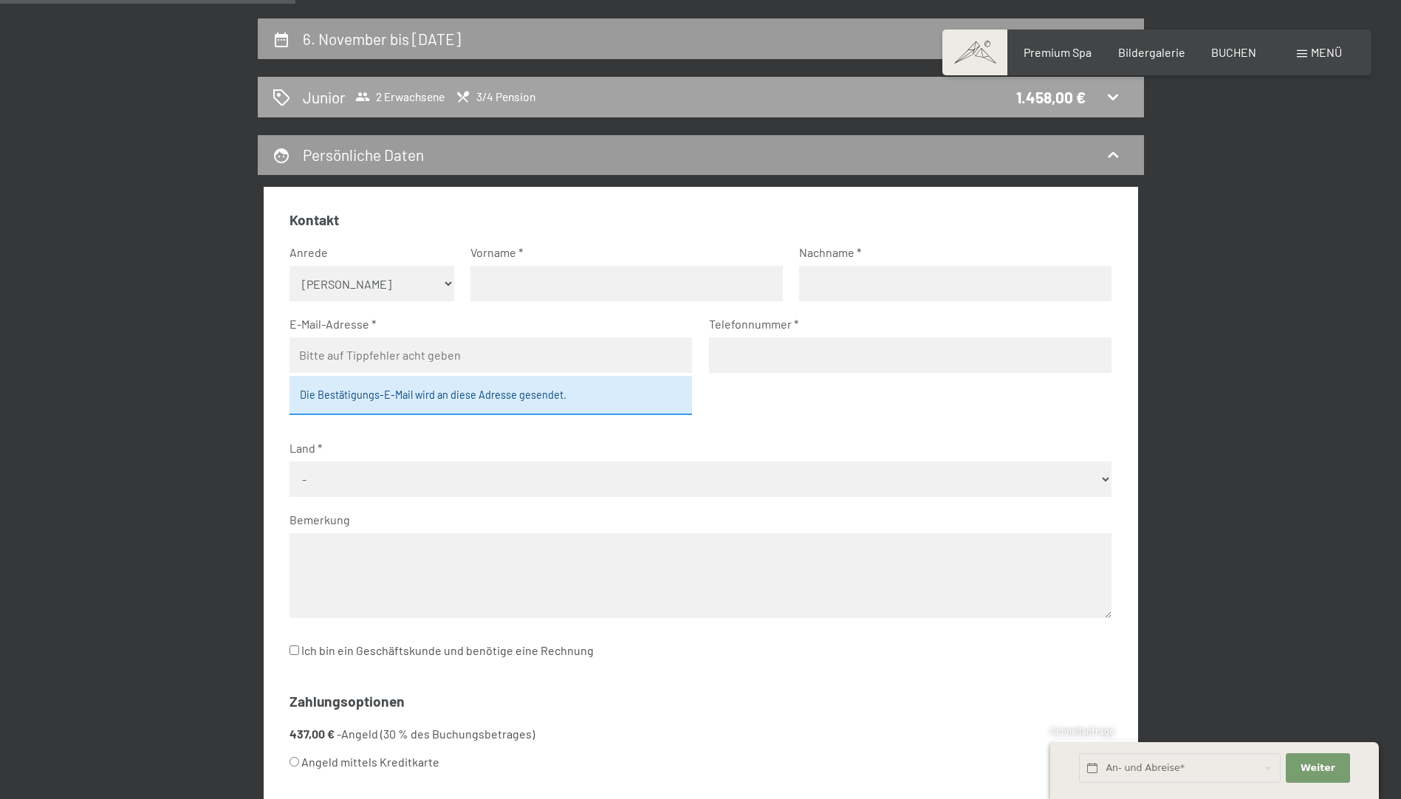
scroll to position [332, 0]
